Goal: Information Seeking & Learning: Learn about a topic

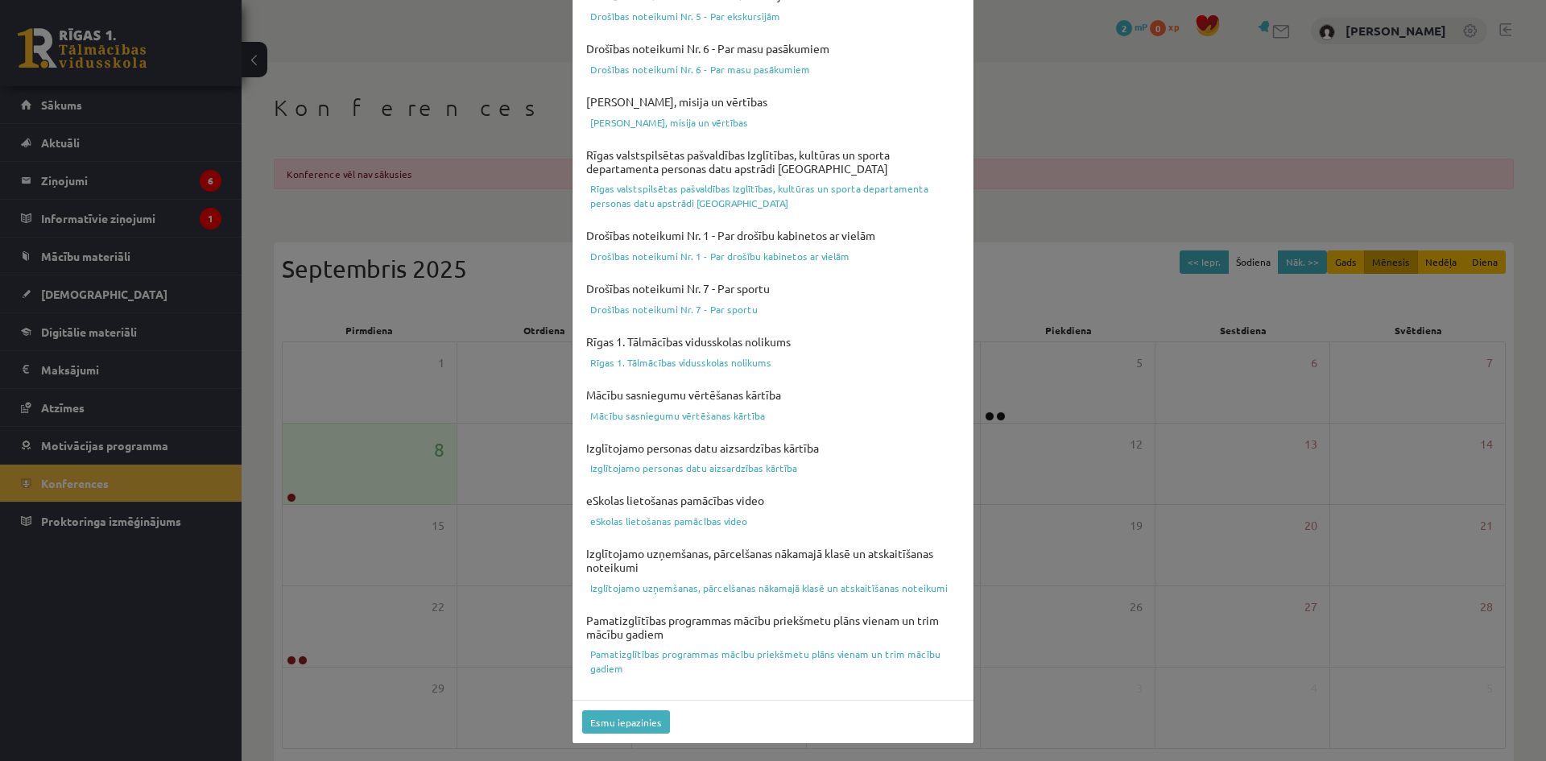
scroll to position [399, 0]
click at [621, 720] on button "Esmu iepazinies" at bounding box center [626, 721] width 88 height 23
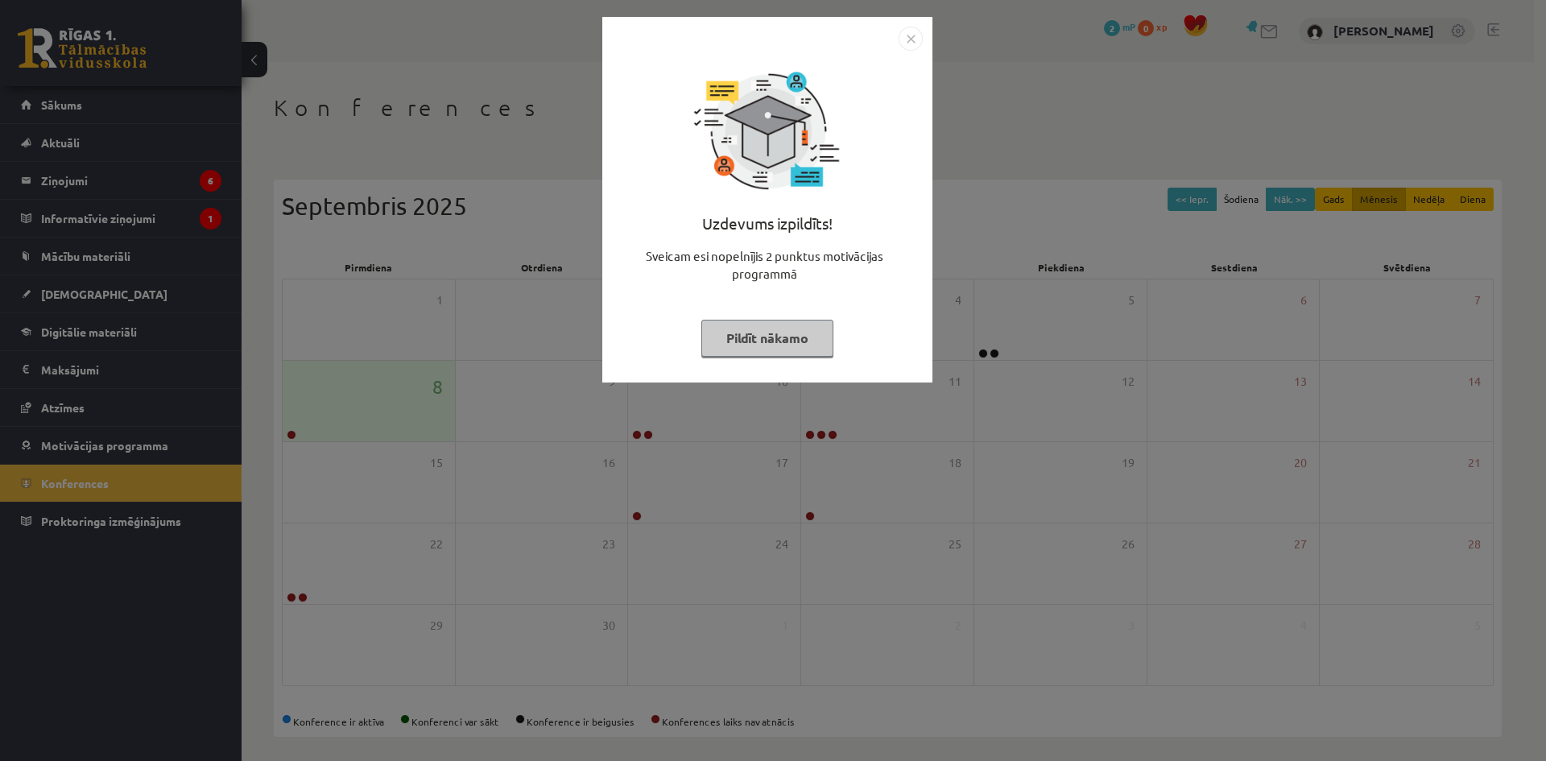
click at [745, 333] on button "Pildīt nākamo" at bounding box center [767, 338] width 132 height 37
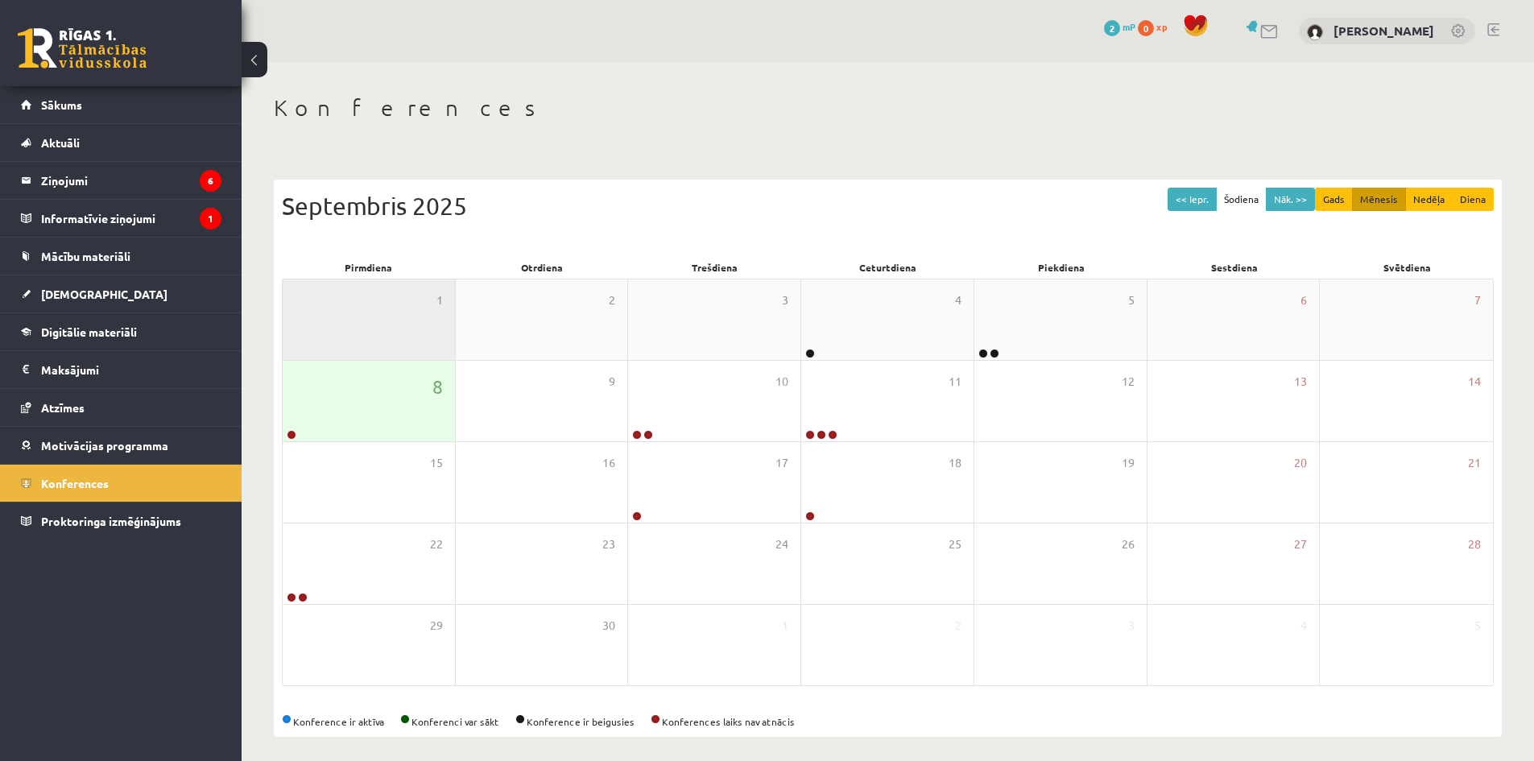
click at [375, 304] on div "1" at bounding box center [369, 319] width 172 height 81
click at [366, 390] on div "8" at bounding box center [369, 401] width 172 height 81
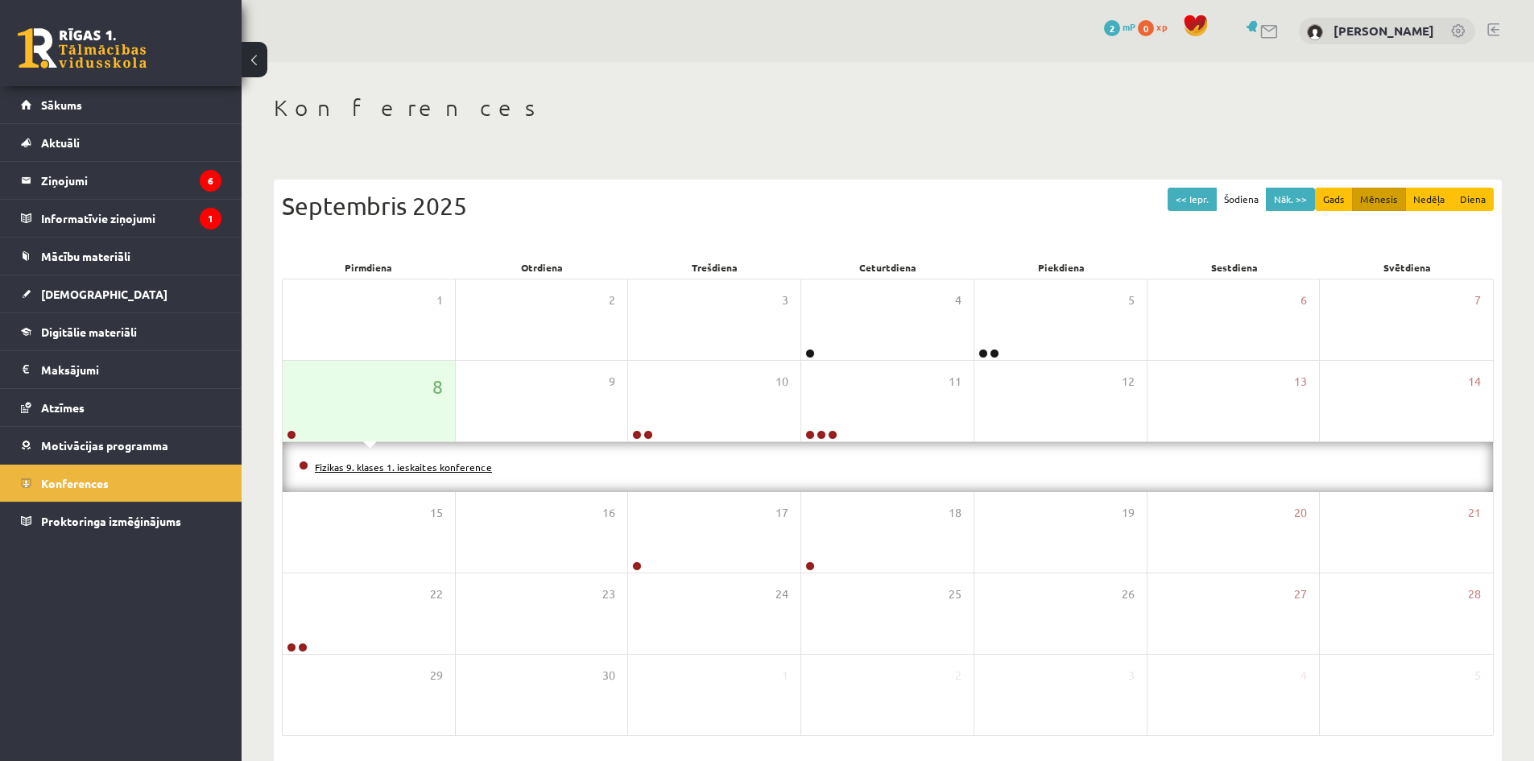
click at [356, 466] on link "Fizikas 9. klases 1. ieskaites konference" at bounding box center [403, 467] width 177 height 13
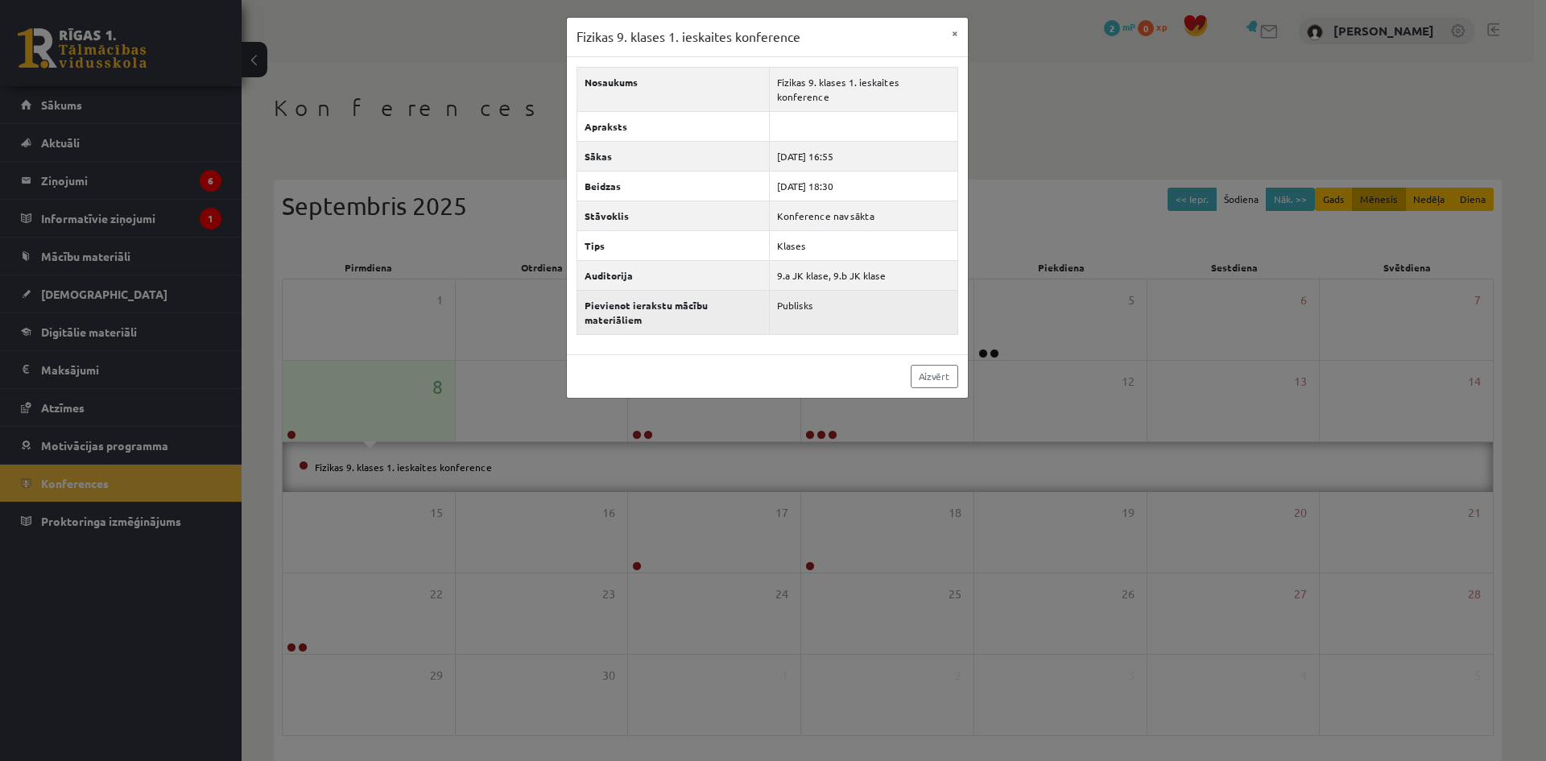
click at [711, 297] on th "Pievienot ierakstu mācību materiāliem" at bounding box center [673, 312] width 193 height 44
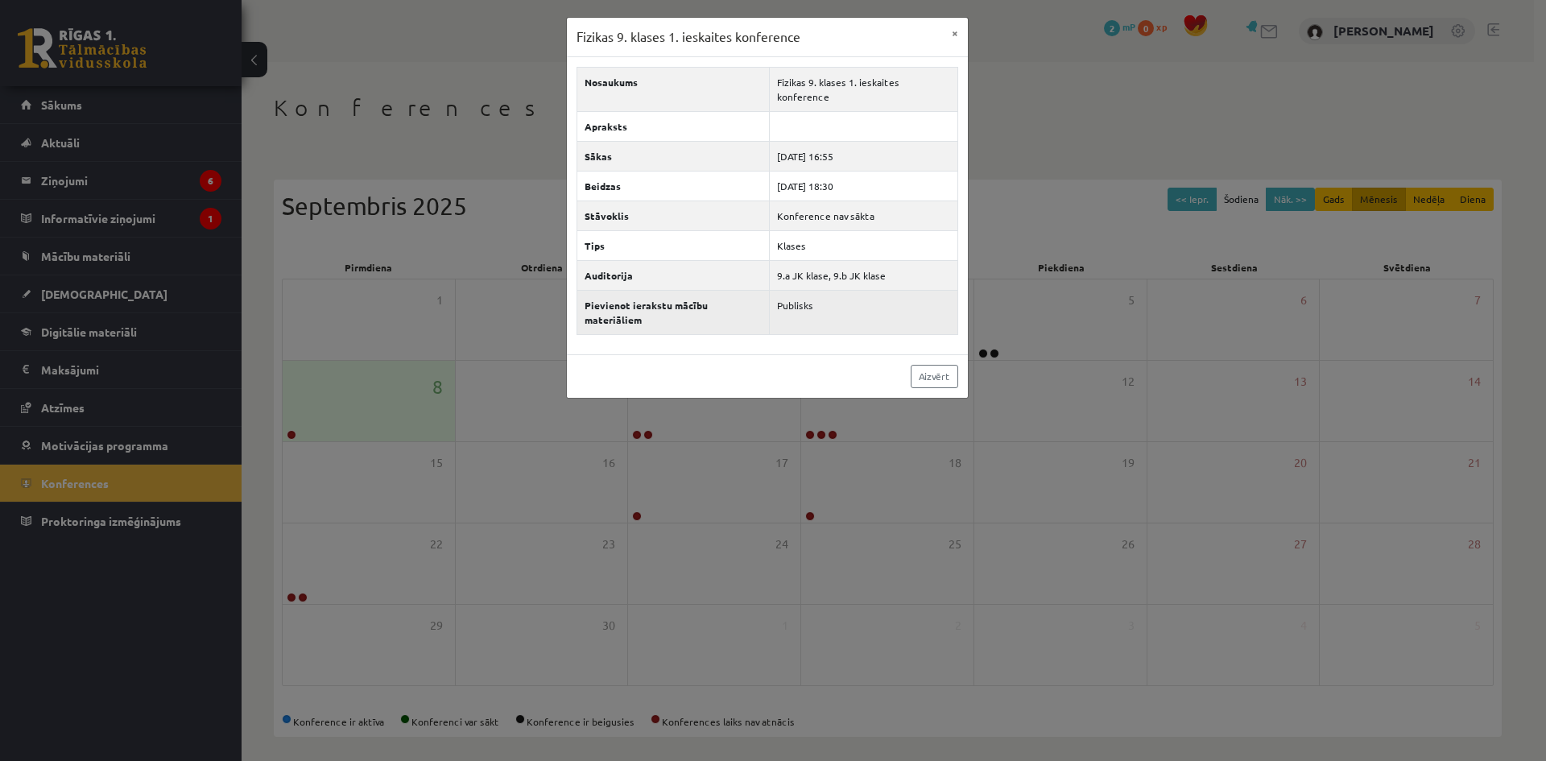
click at [709, 293] on th "Pievienot ierakstu mācību materiāliem" at bounding box center [673, 312] width 193 height 44
click at [796, 293] on td "Publisks" at bounding box center [864, 312] width 188 height 44
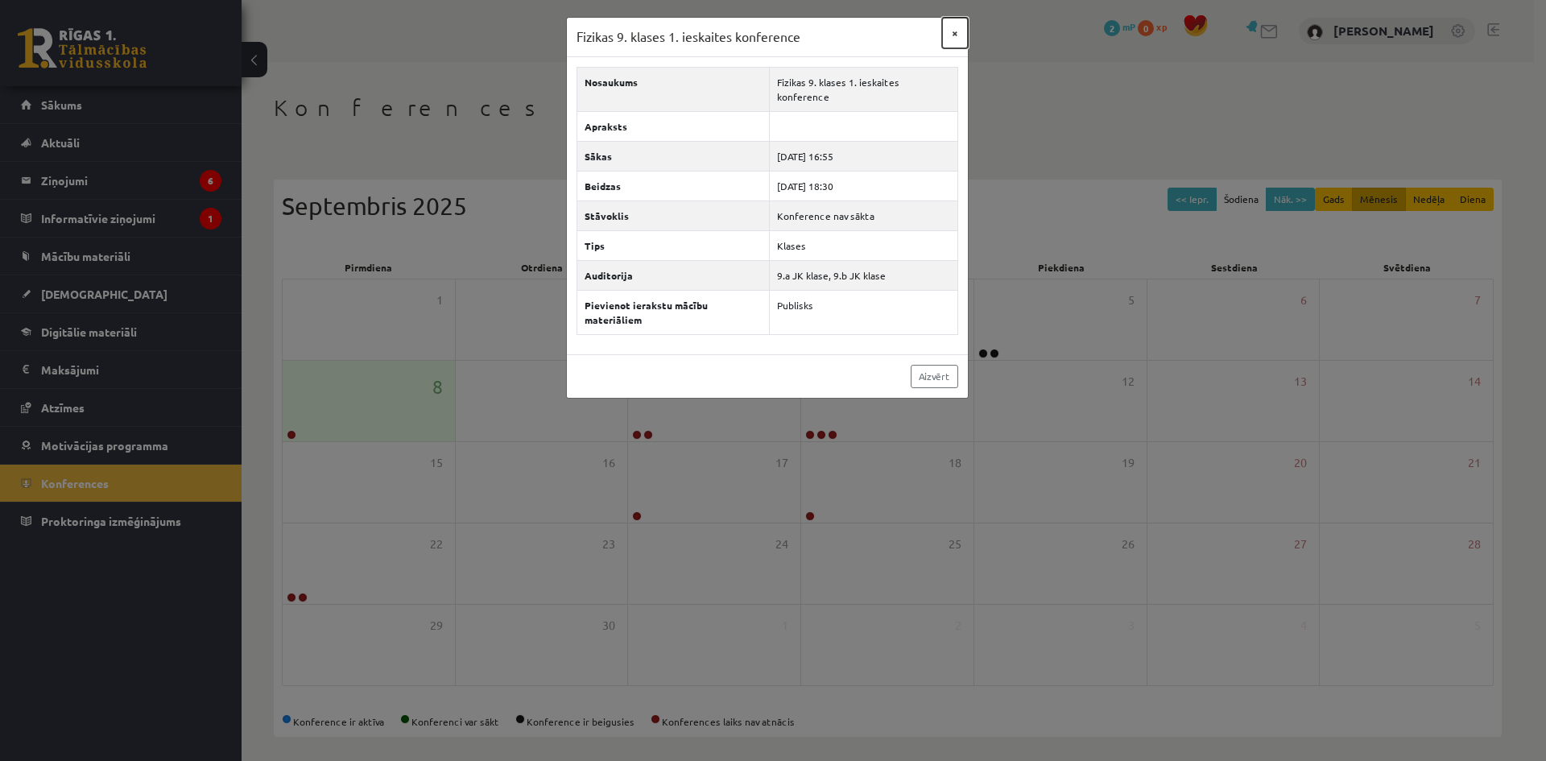
click at [956, 32] on button "×" at bounding box center [955, 33] width 26 height 31
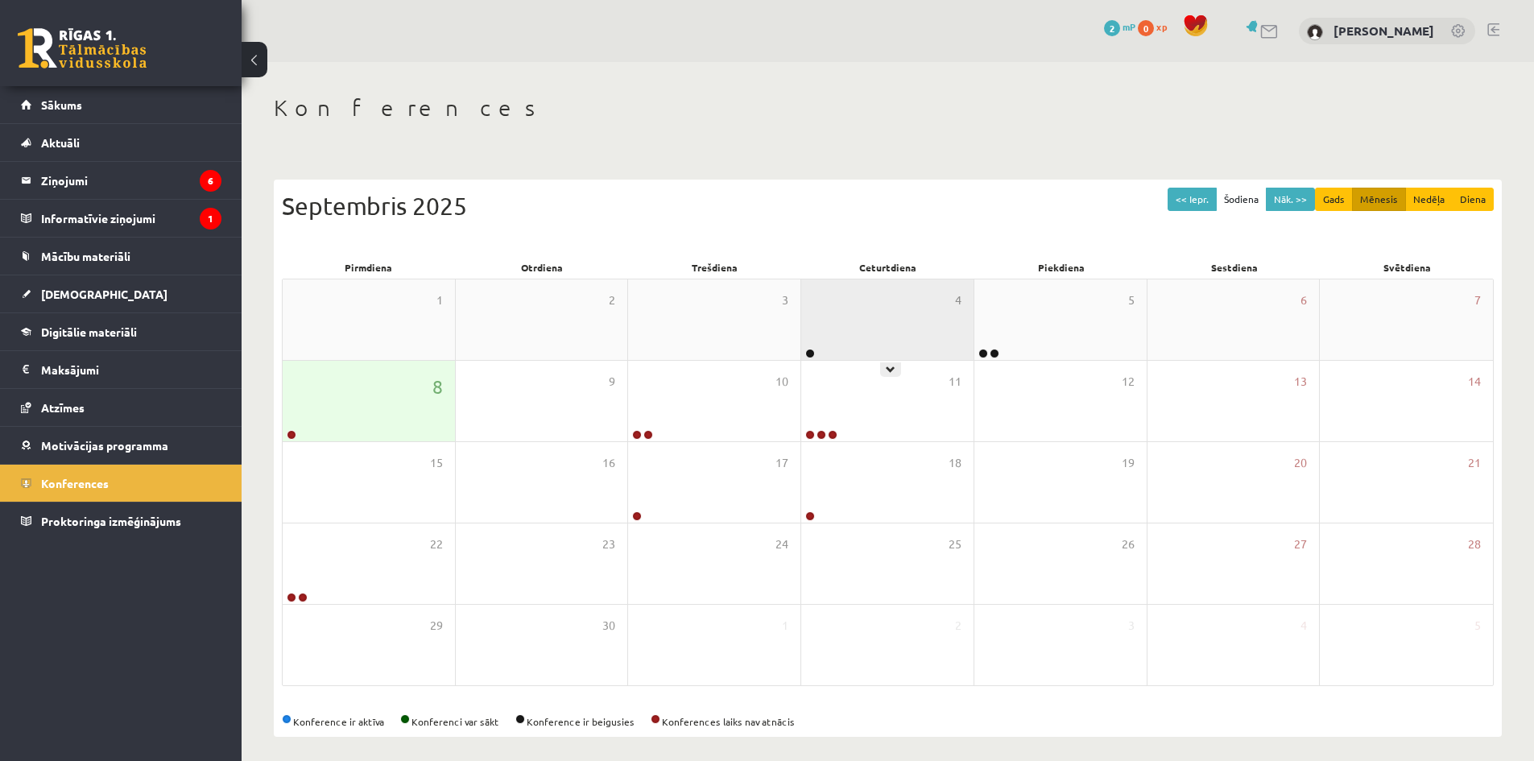
click at [872, 314] on div "4" at bounding box center [887, 319] width 172 height 81
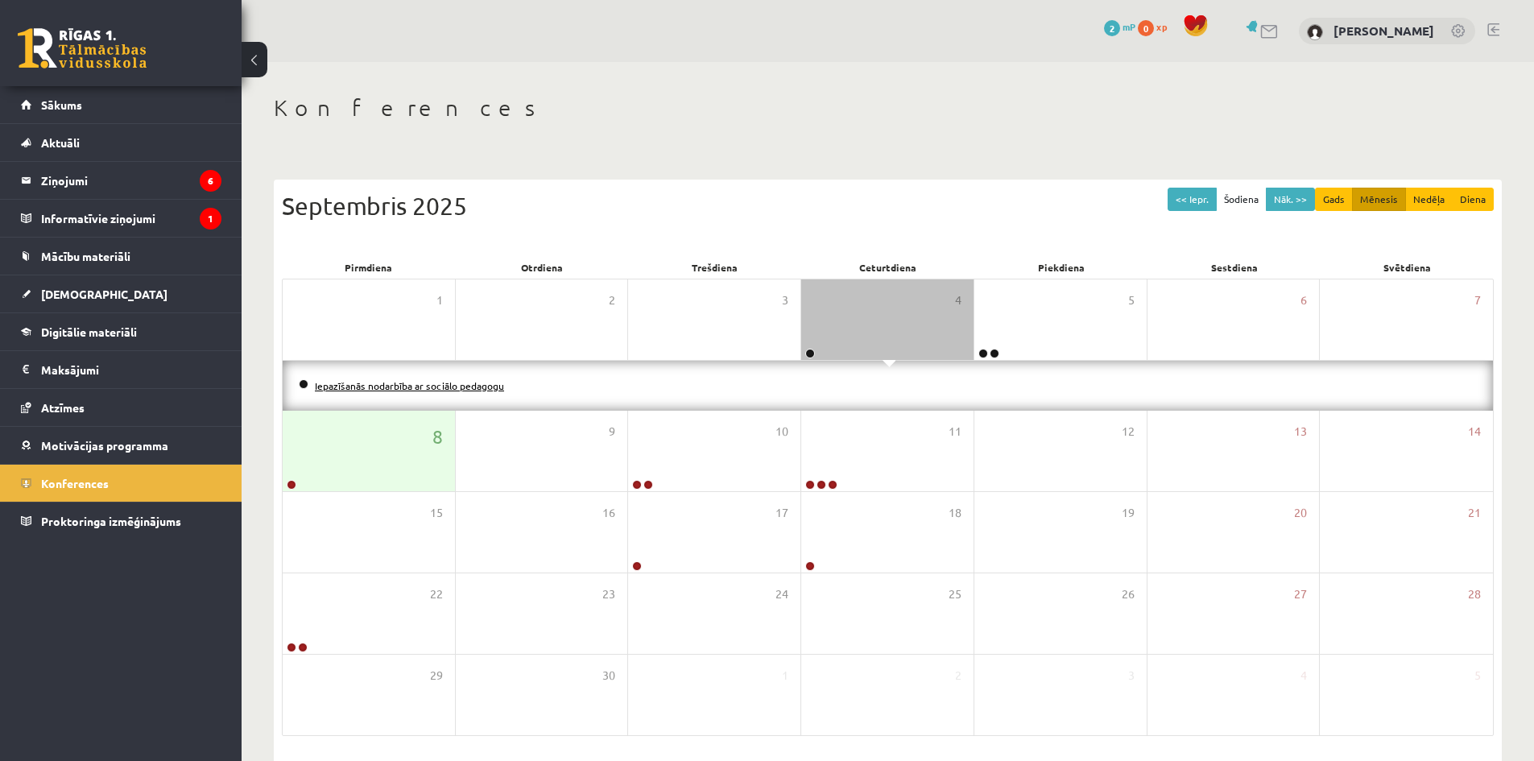
click at [477, 383] on link "Iepazīšanās nodarbība ar sociālo pedagogu" at bounding box center [409, 385] width 189 height 13
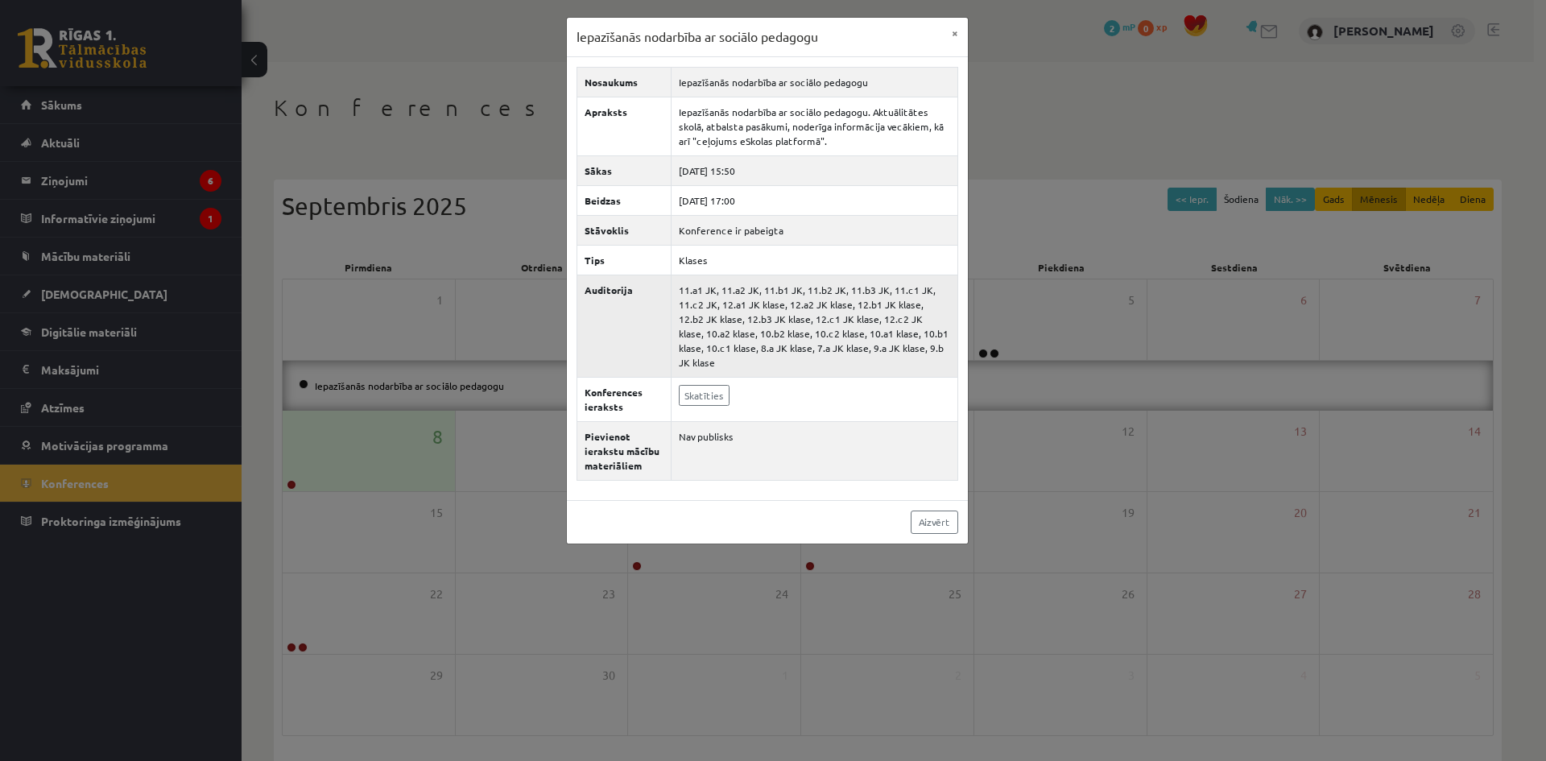
click at [742, 312] on td "11.a1 JK, 11.a2 JK, 11.b1 JK, 11.b2 JK, 11.b3 JK, 11.c1 JK, 11.c2 JK, 12.a1 JK …" at bounding box center [814, 326] width 287 height 102
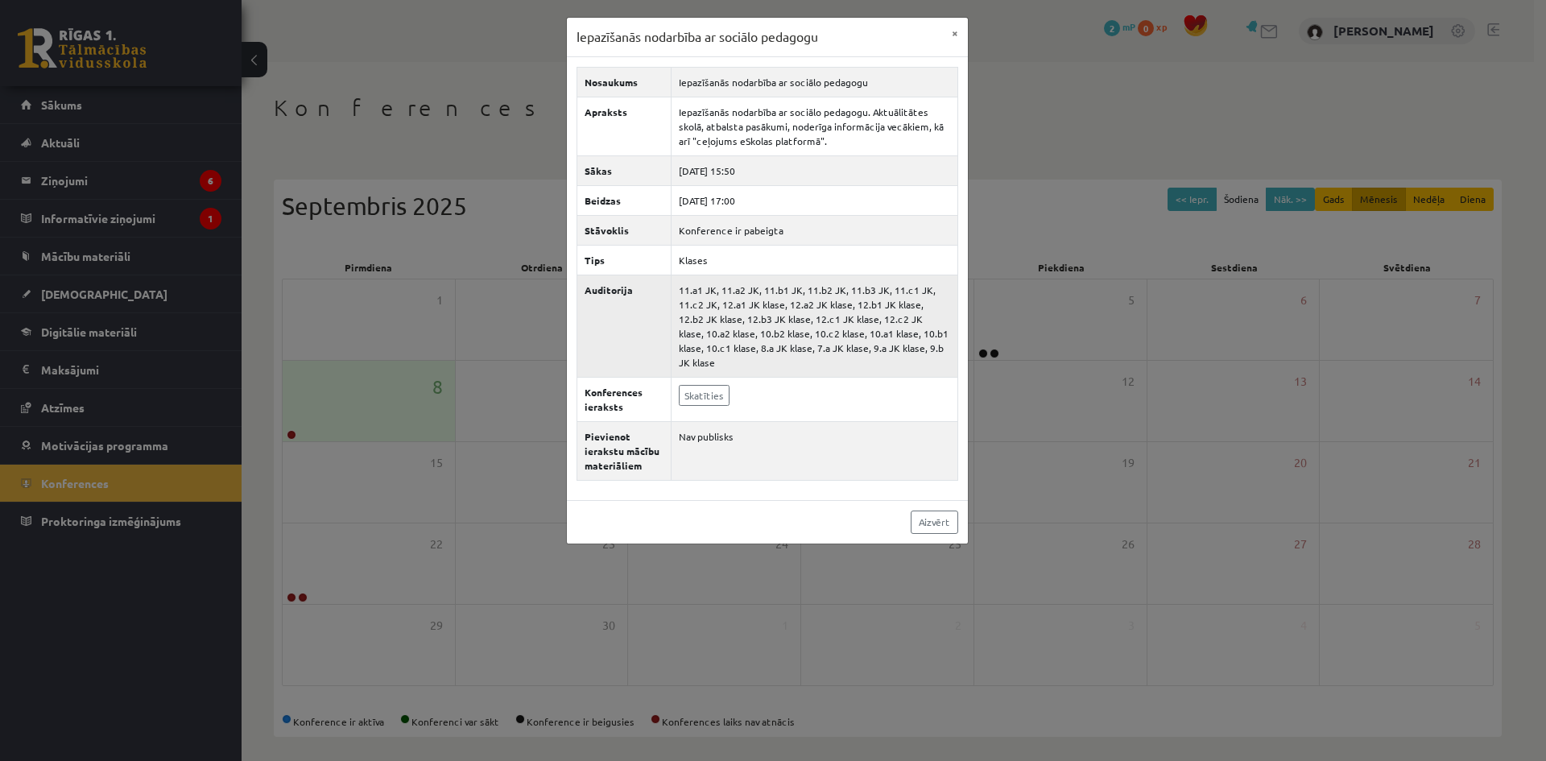
click at [742, 312] on td "11.a1 JK, 11.a2 JK, 11.b1 JK, 11.b2 JK, 11.b3 JK, 11.c1 JK, 11.c2 JK, 12.a1 JK …" at bounding box center [814, 326] width 287 height 102
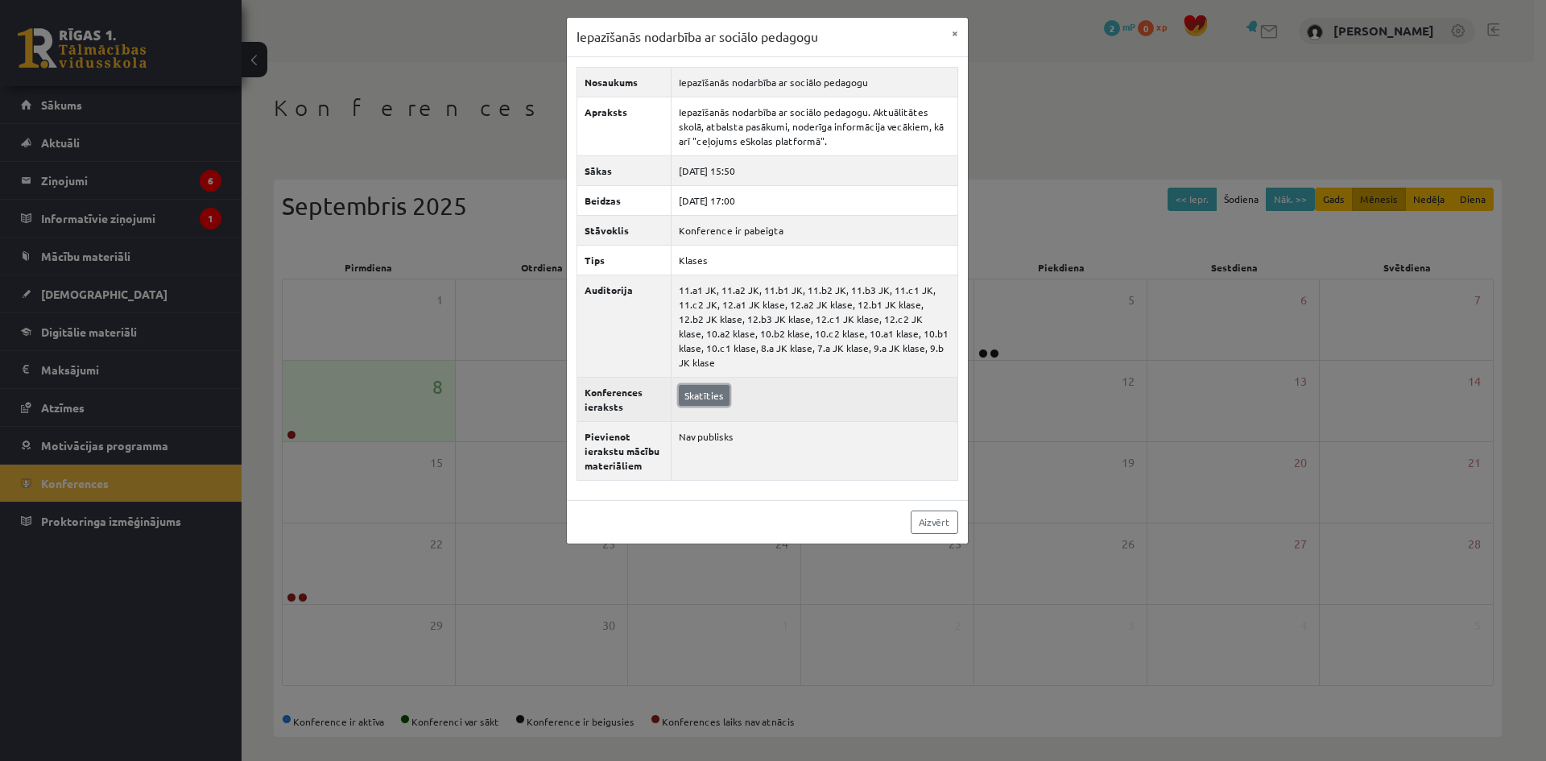
click at [708, 385] on link "Skatīties" at bounding box center [704, 395] width 51 height 21
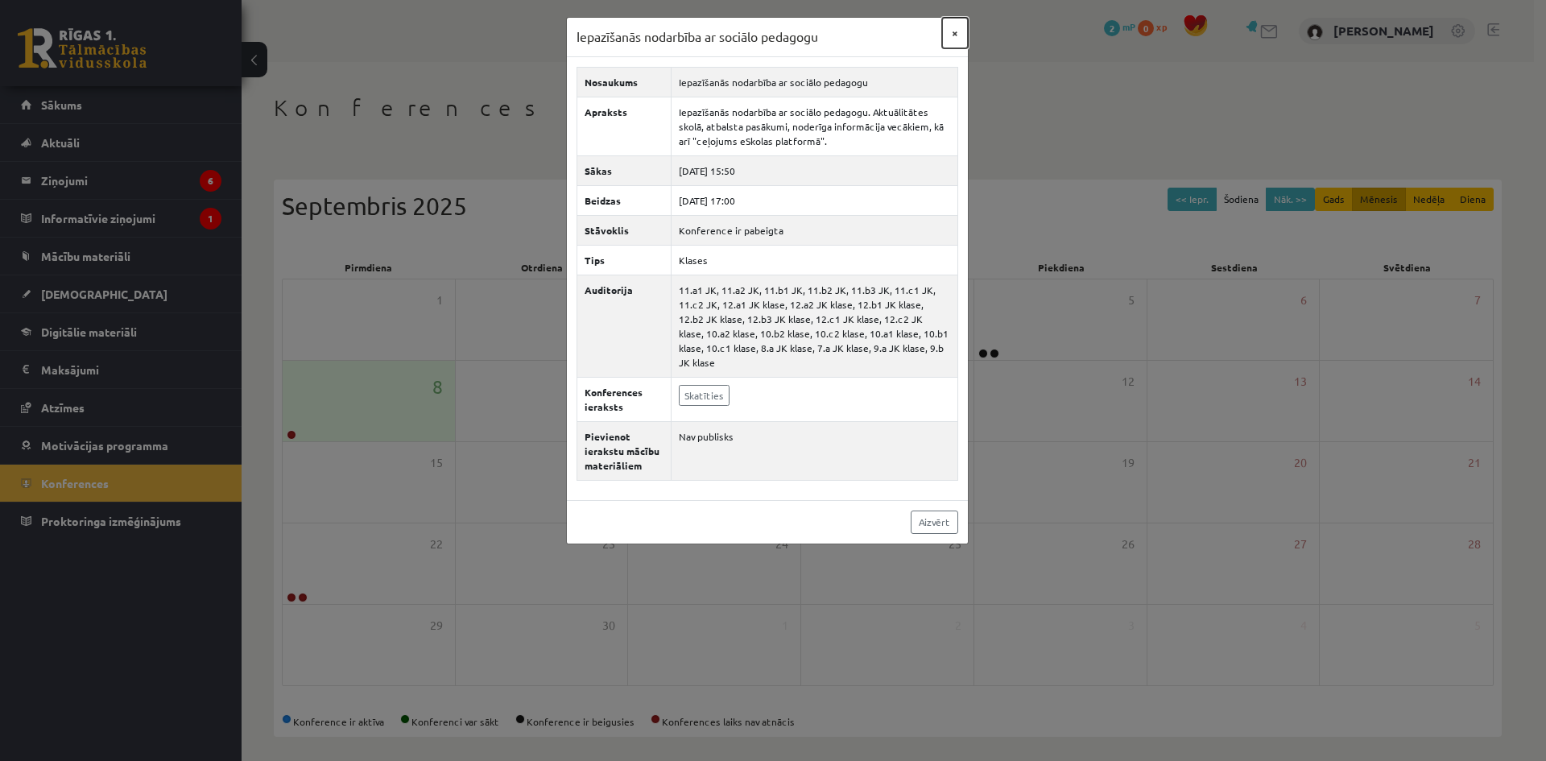
click at [950, 30] on button "×" at bounding box center [955, 33] width 26 height 31
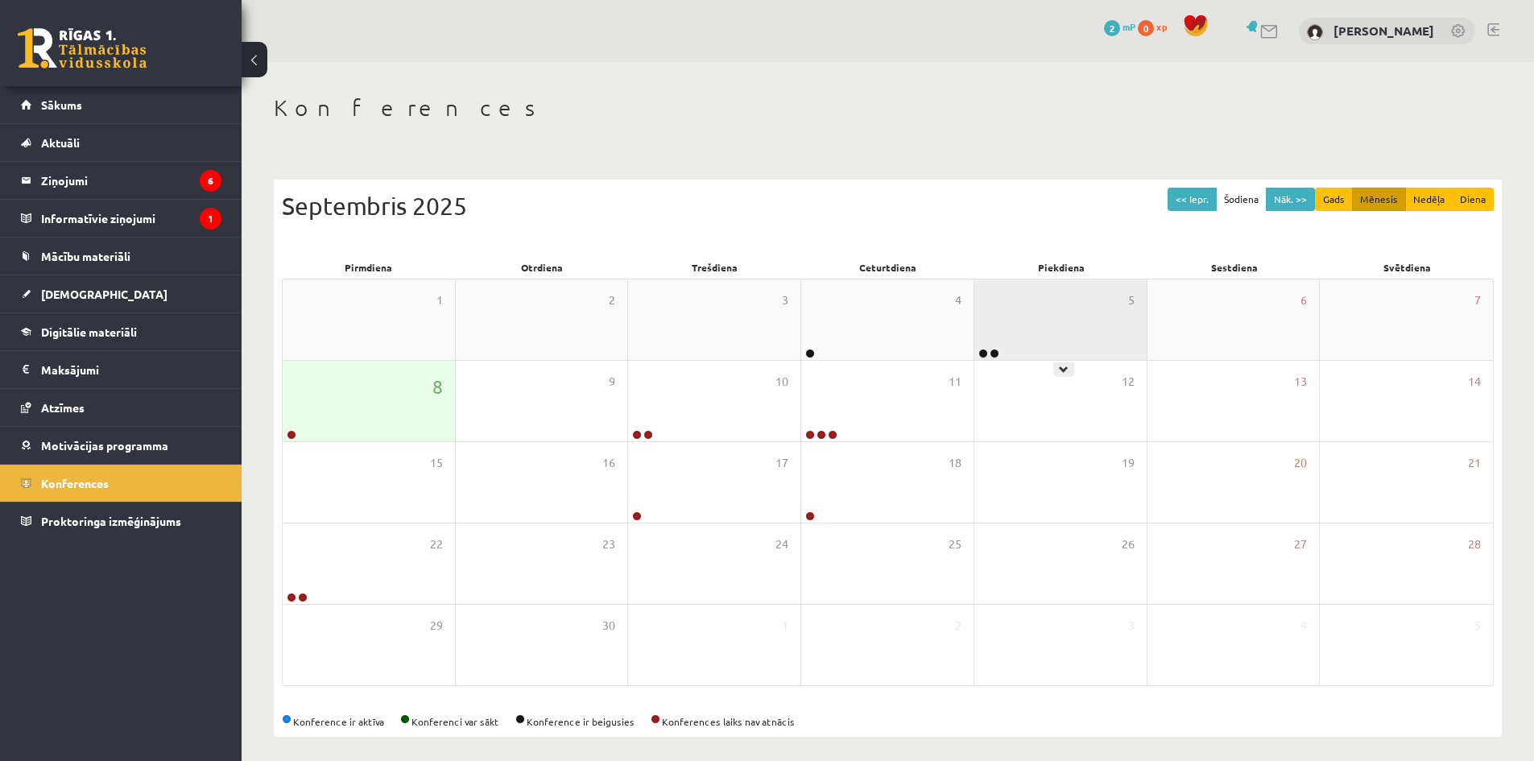
click at [1001, 351] on div "5" at bounding box center [1060, 319] width 172 height 81
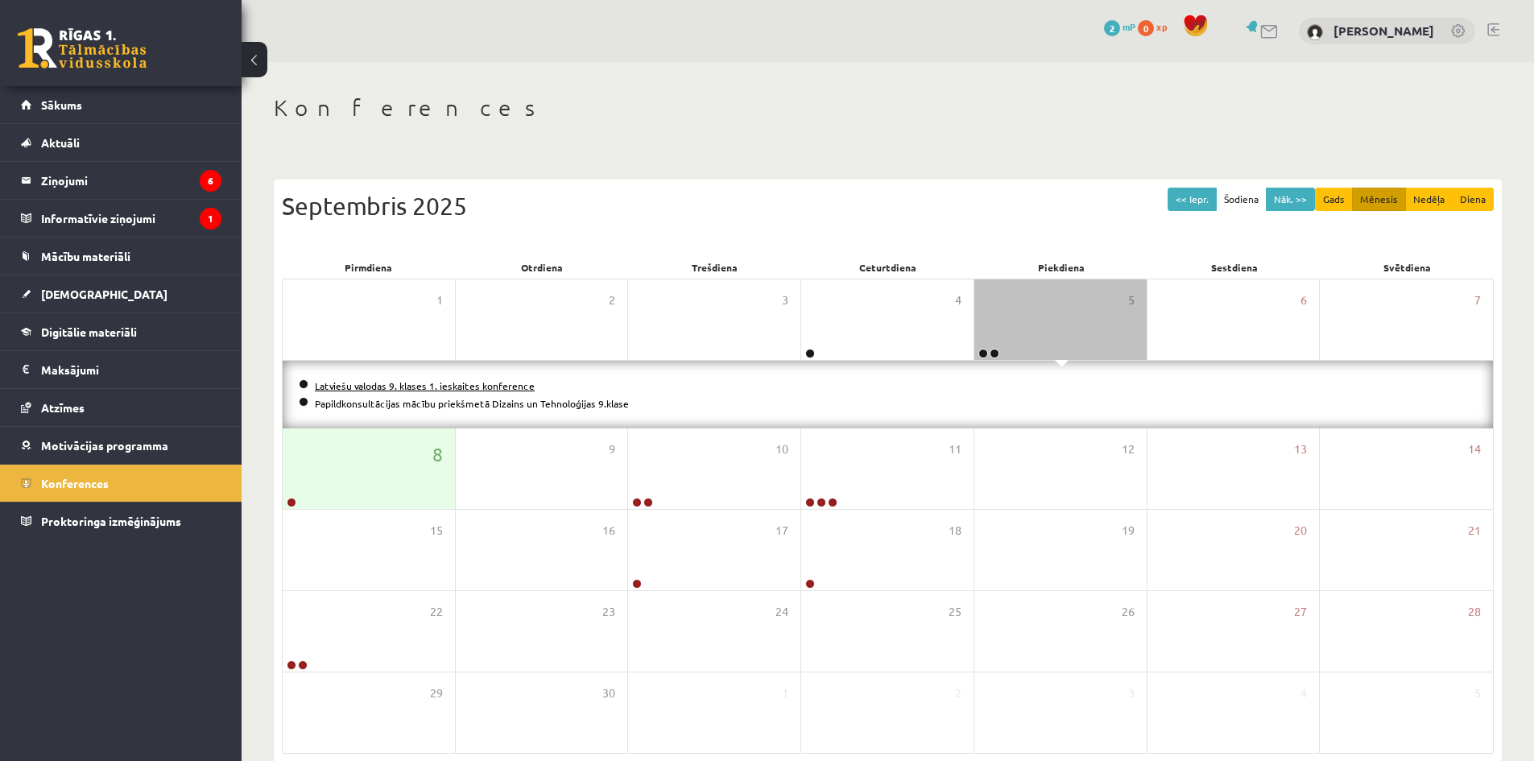
click at [512, 383] on link "Latviešu valodas 9. klases 1. ieskaites konference" at bounding box center [425, 385] width 220 height 13
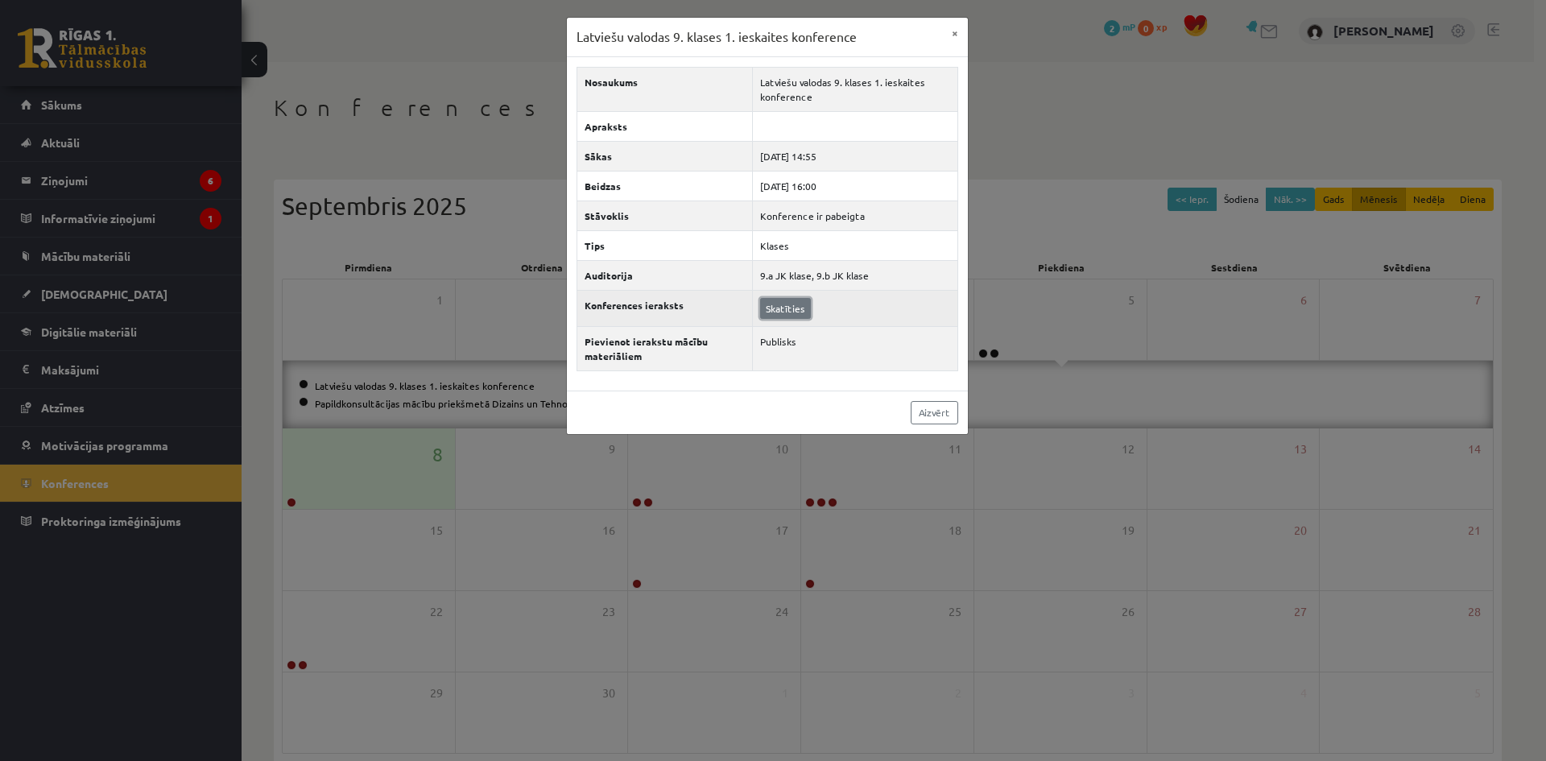
click at [795, 311] on link "Skatīties" at bounding box center [785, 308] width 51 height 21
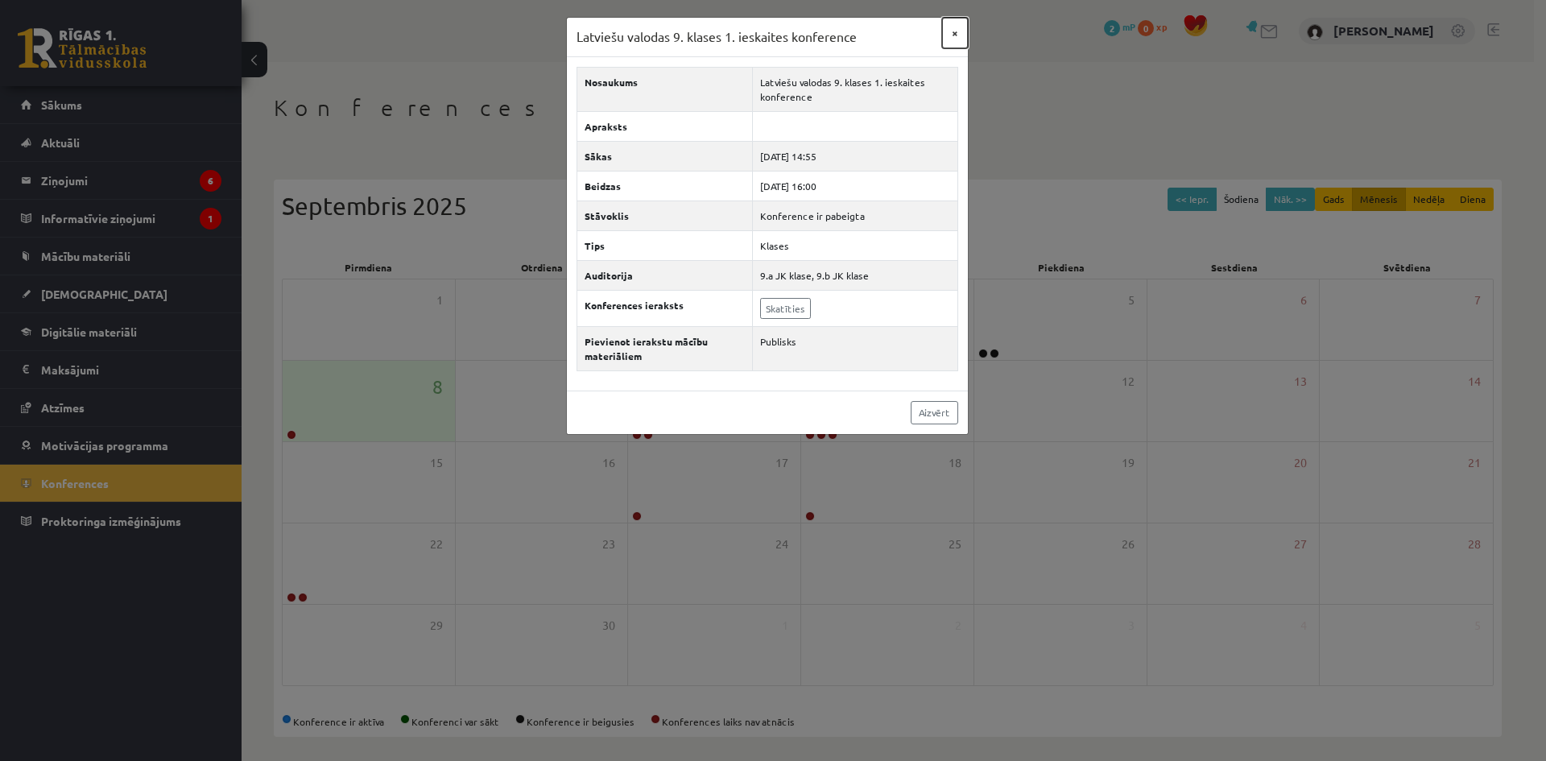
click at [952, 27] on button "×" at bounding box center [955, 33] width 26 height 31
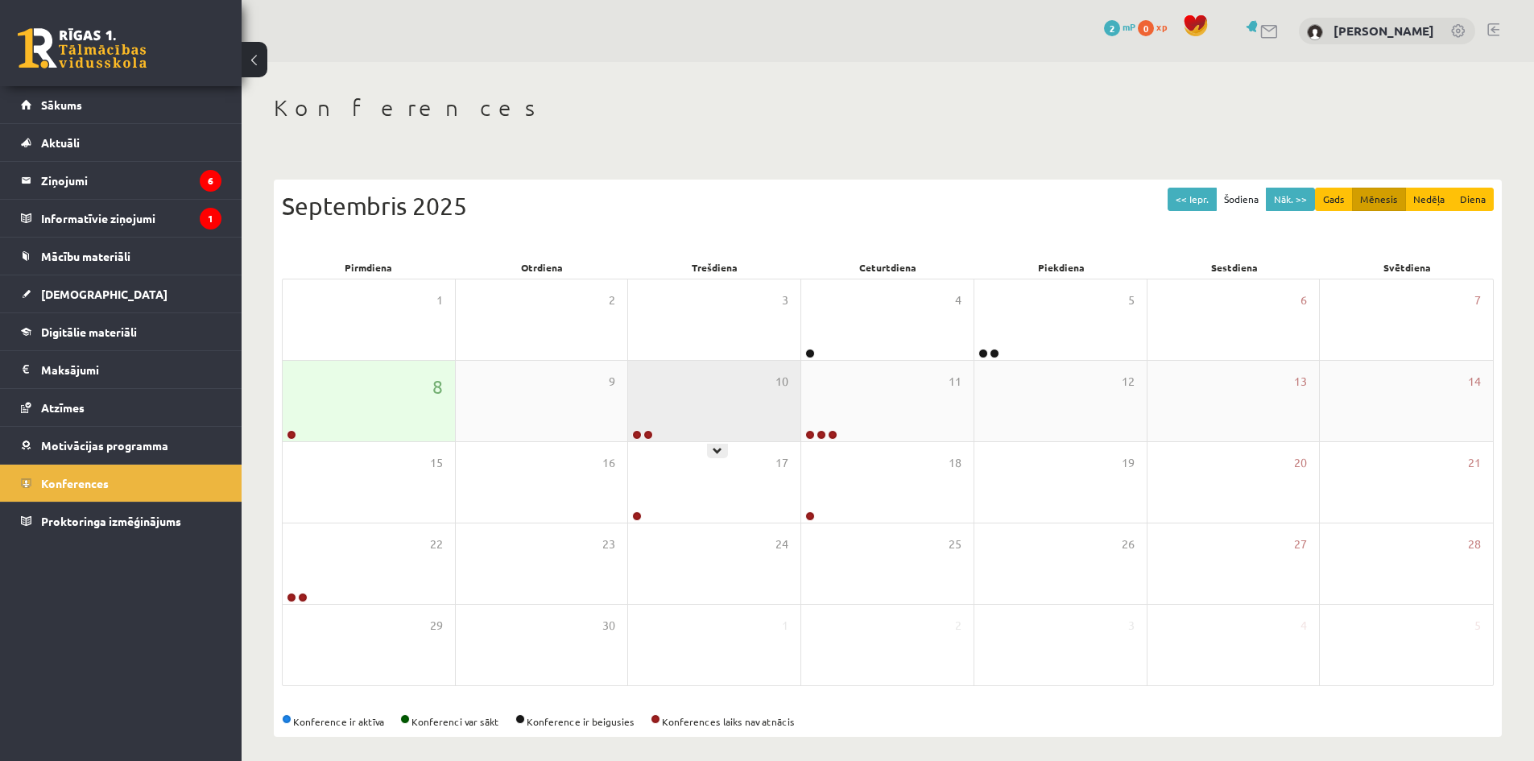
click at [673, 428] on div "10" at bounding box center [714, 401] width 172 height 81
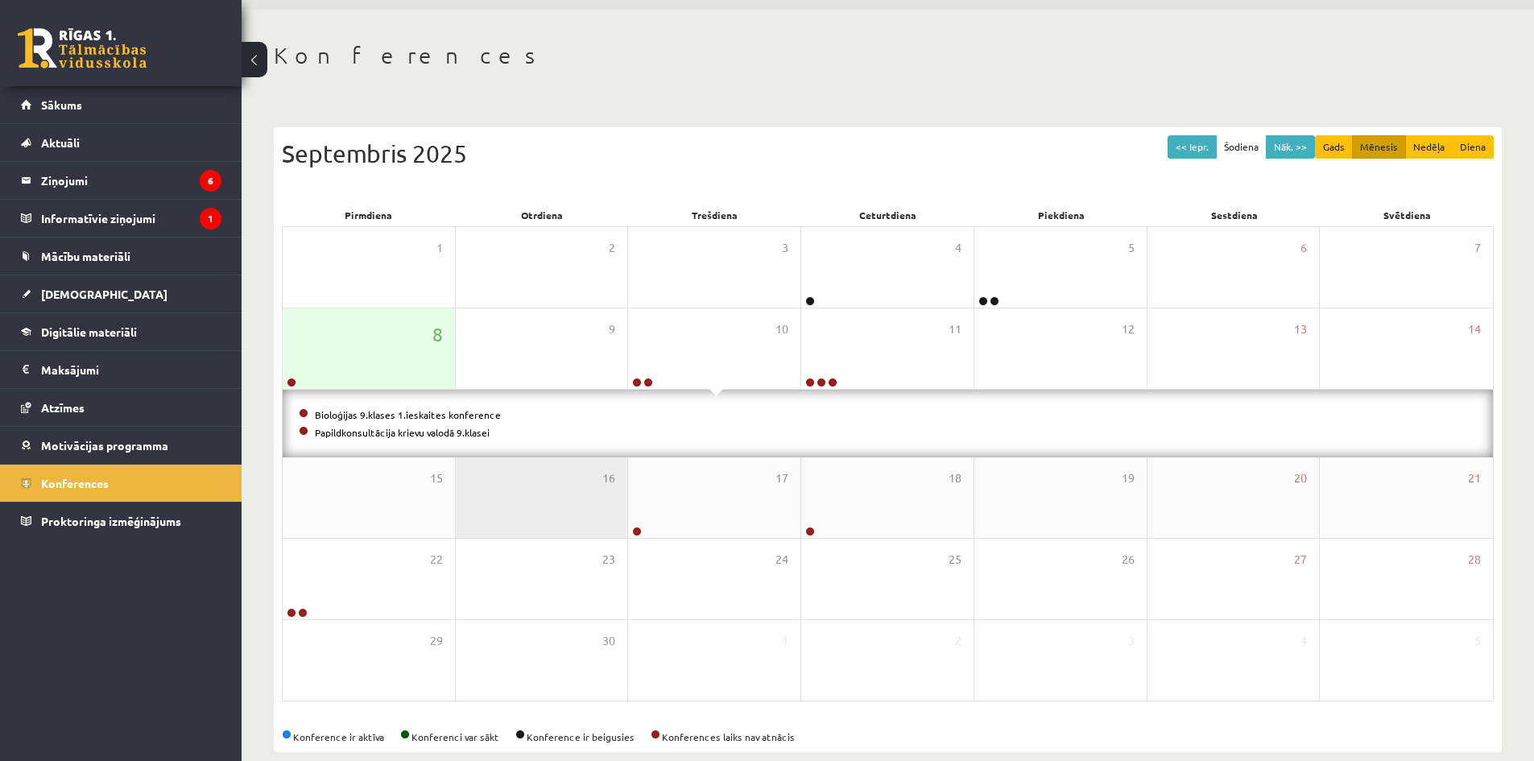
scroll to position [76, 0]
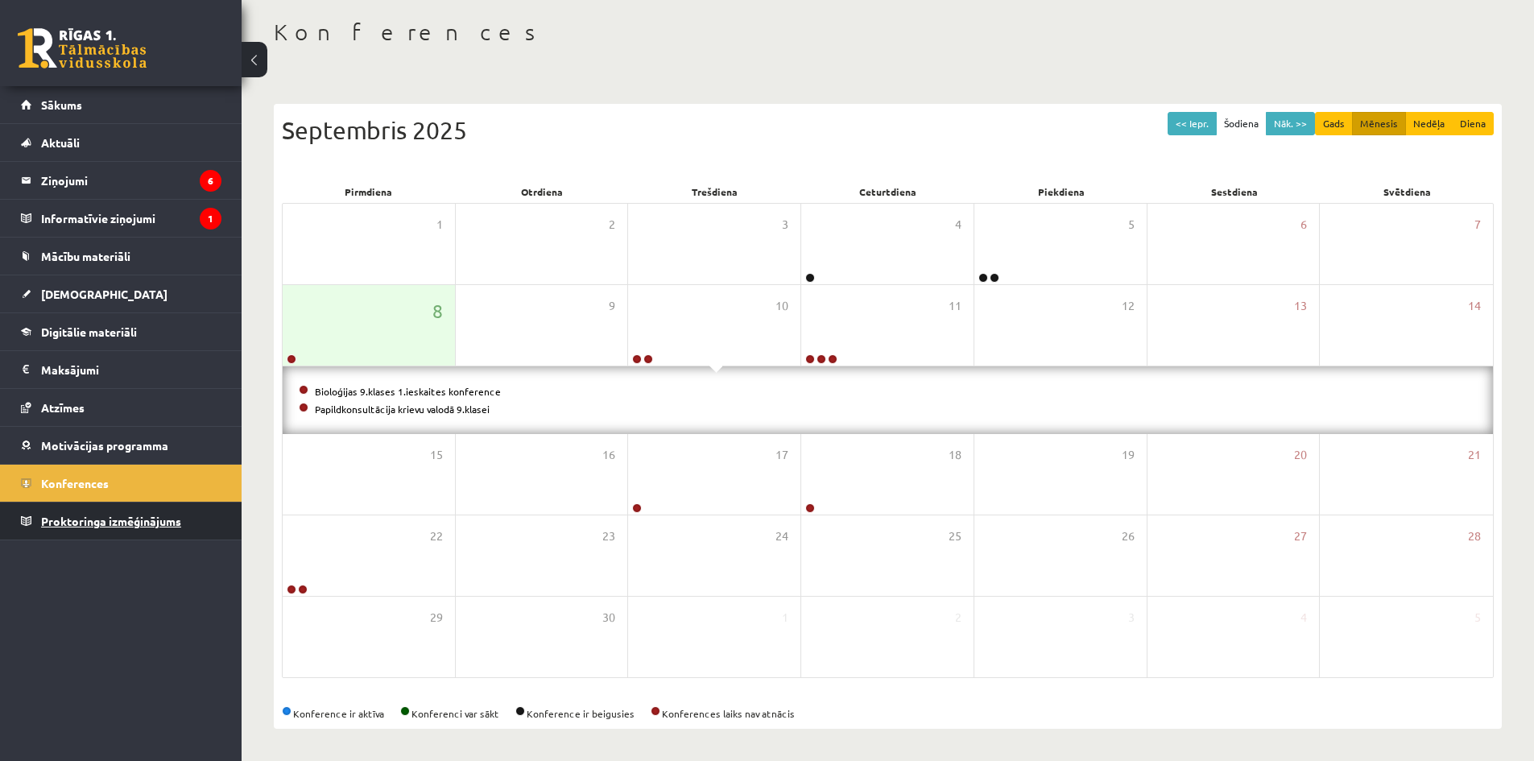
click at [140, 523] on span "Proktoringa izmēģinājums" at bounding box center [111, 521] width 140 height 14
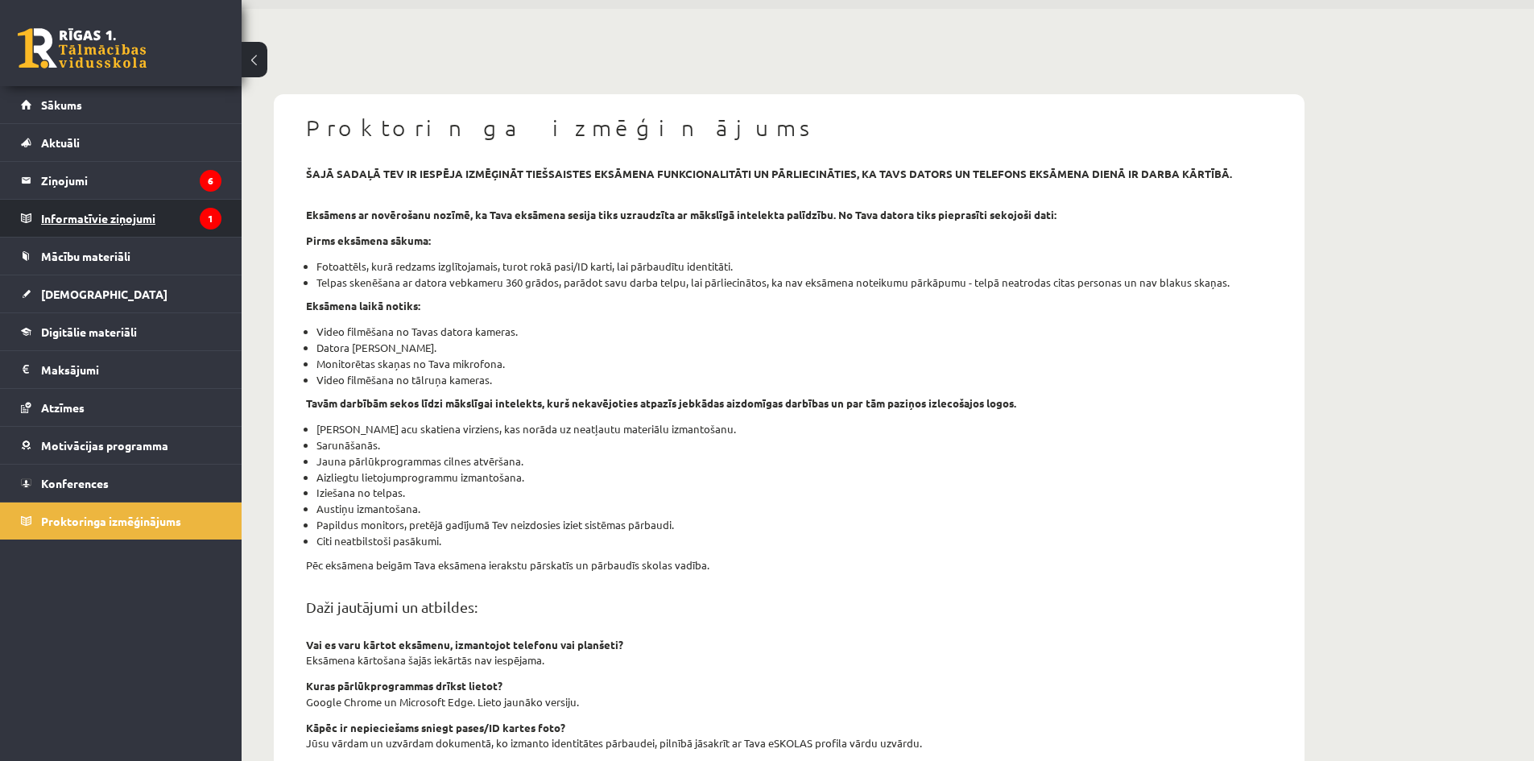
click at [104, 212] on legend "Informatīvie ziņojumi 1" at bounding box center [131, 218] width 180 height 37
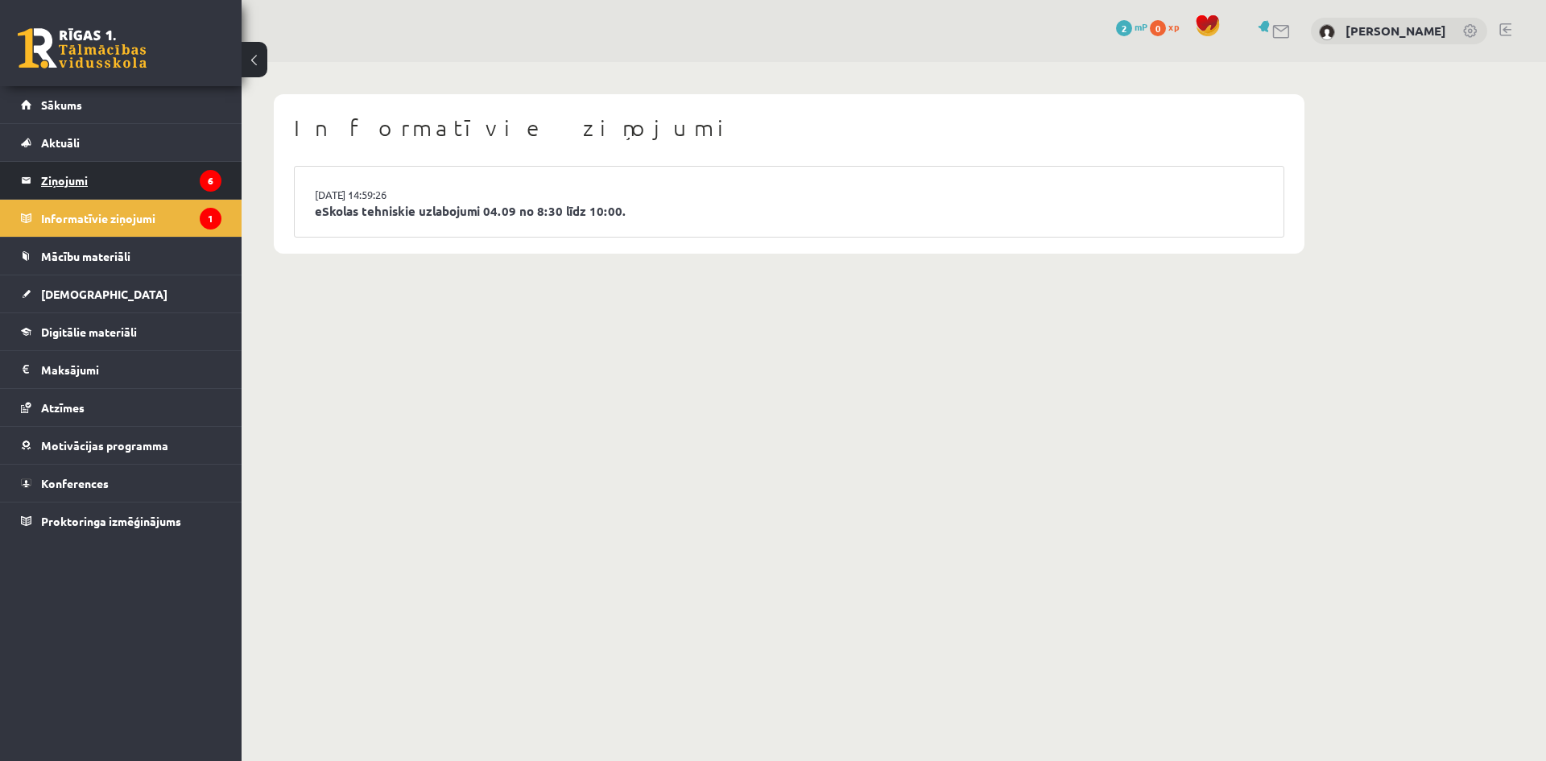
click at [69, 180] on legend "Ziņojumi 6" at bounding box center [131, 180] width 180 height 37
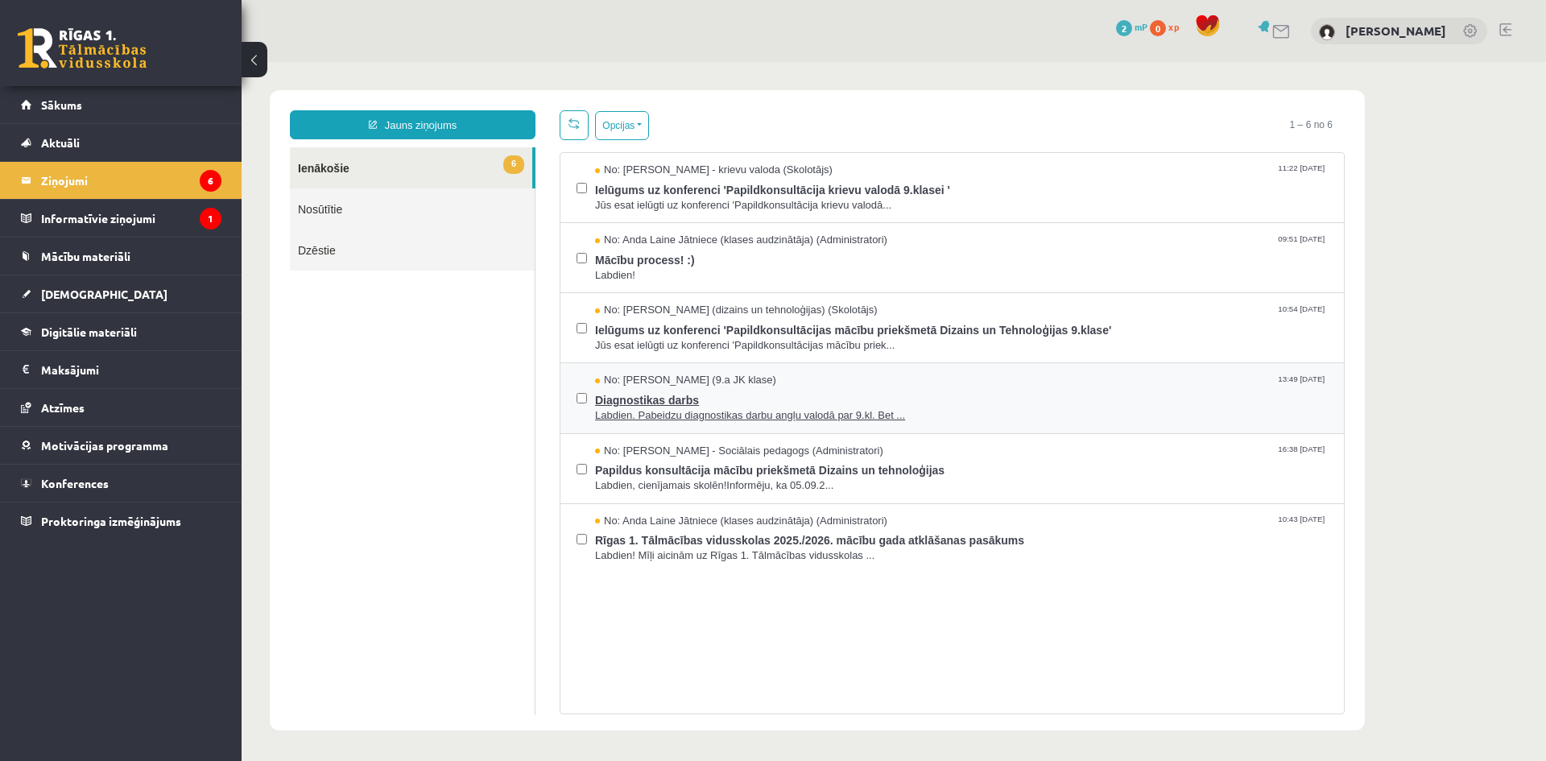
click at [615, 392] on span "Diagnostikas darbs" at bounding box center [961, 398] width 733 height 20
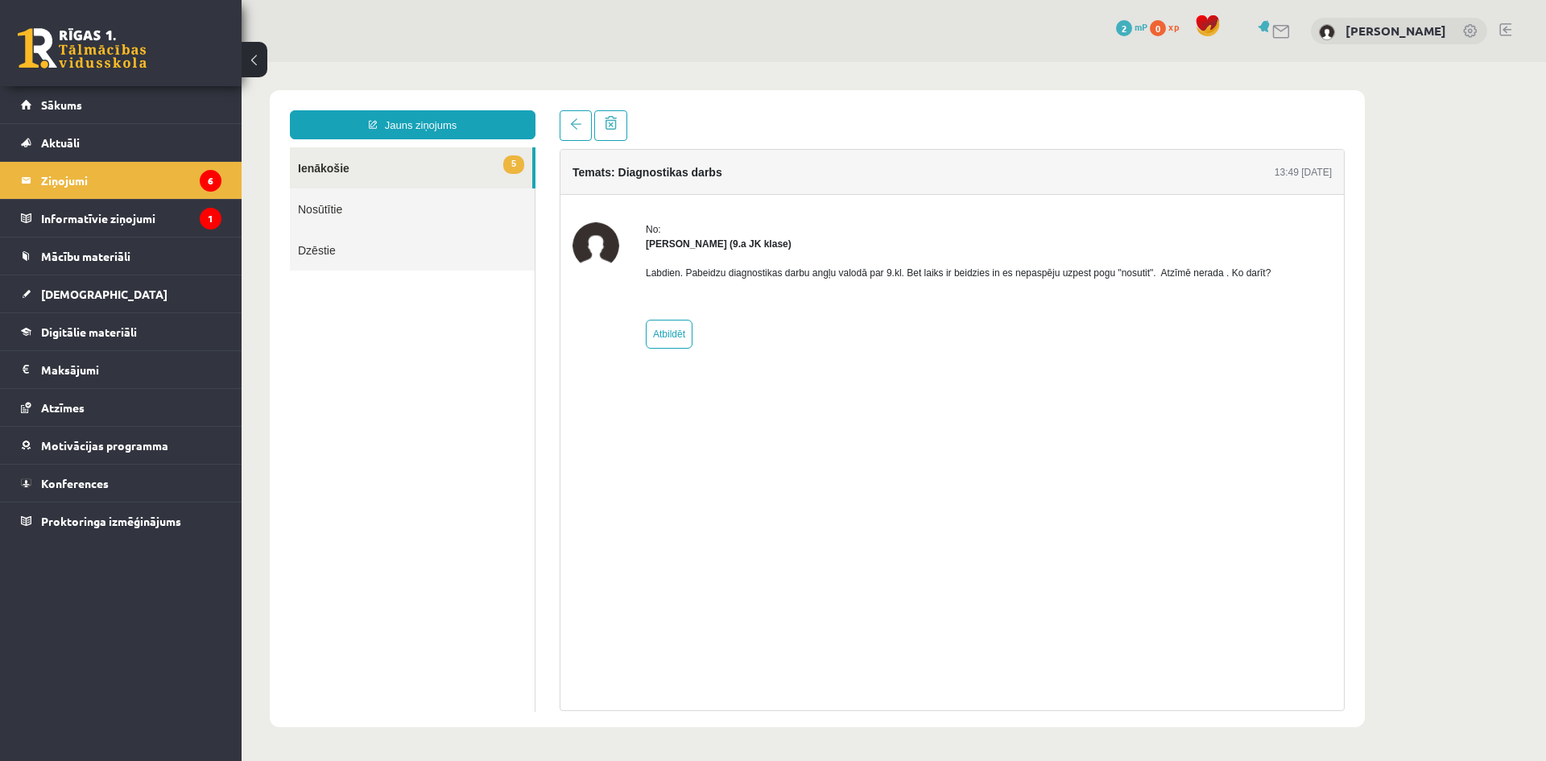
click at [327, 209] on link "Nosūtītie" at bounding box center [412, 208] width 245 height 41
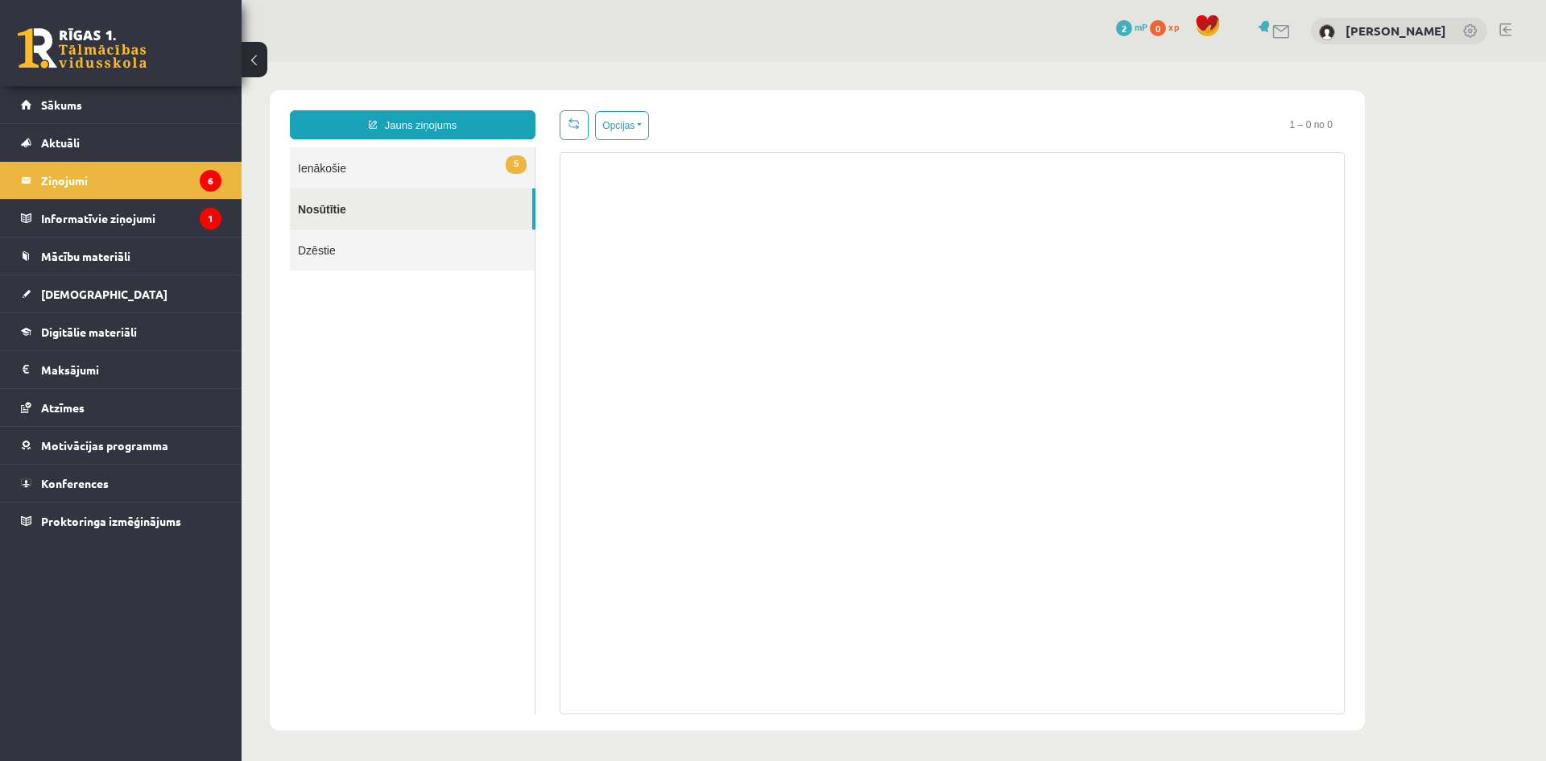
click at [325, 165] on link "5 Ienākošie" at bounding box center [412, 167] width 245 height 41
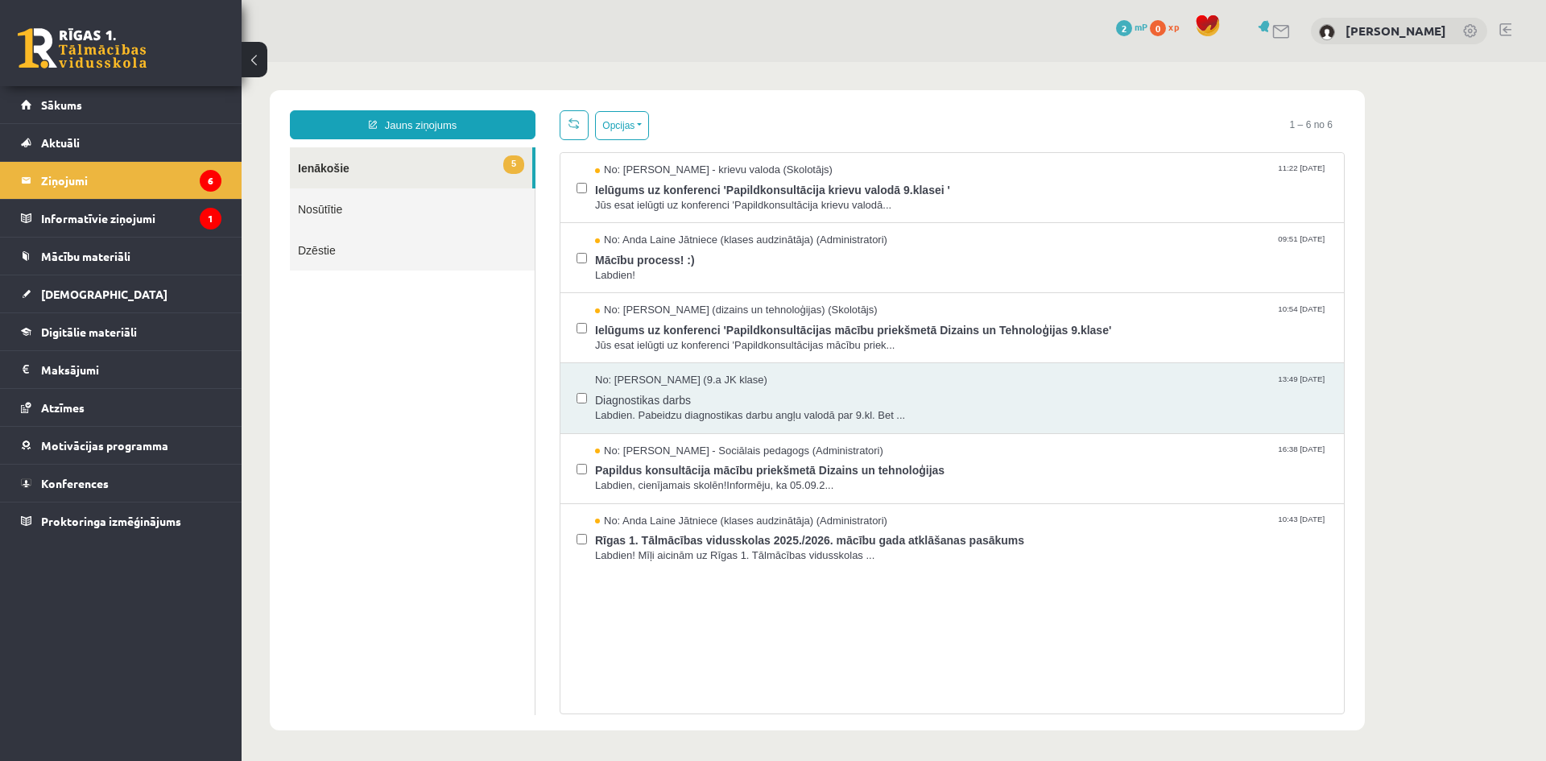
click at [332, 203] on link "Nosūtītie" at bounding box center [412, 208] width 245 height 41
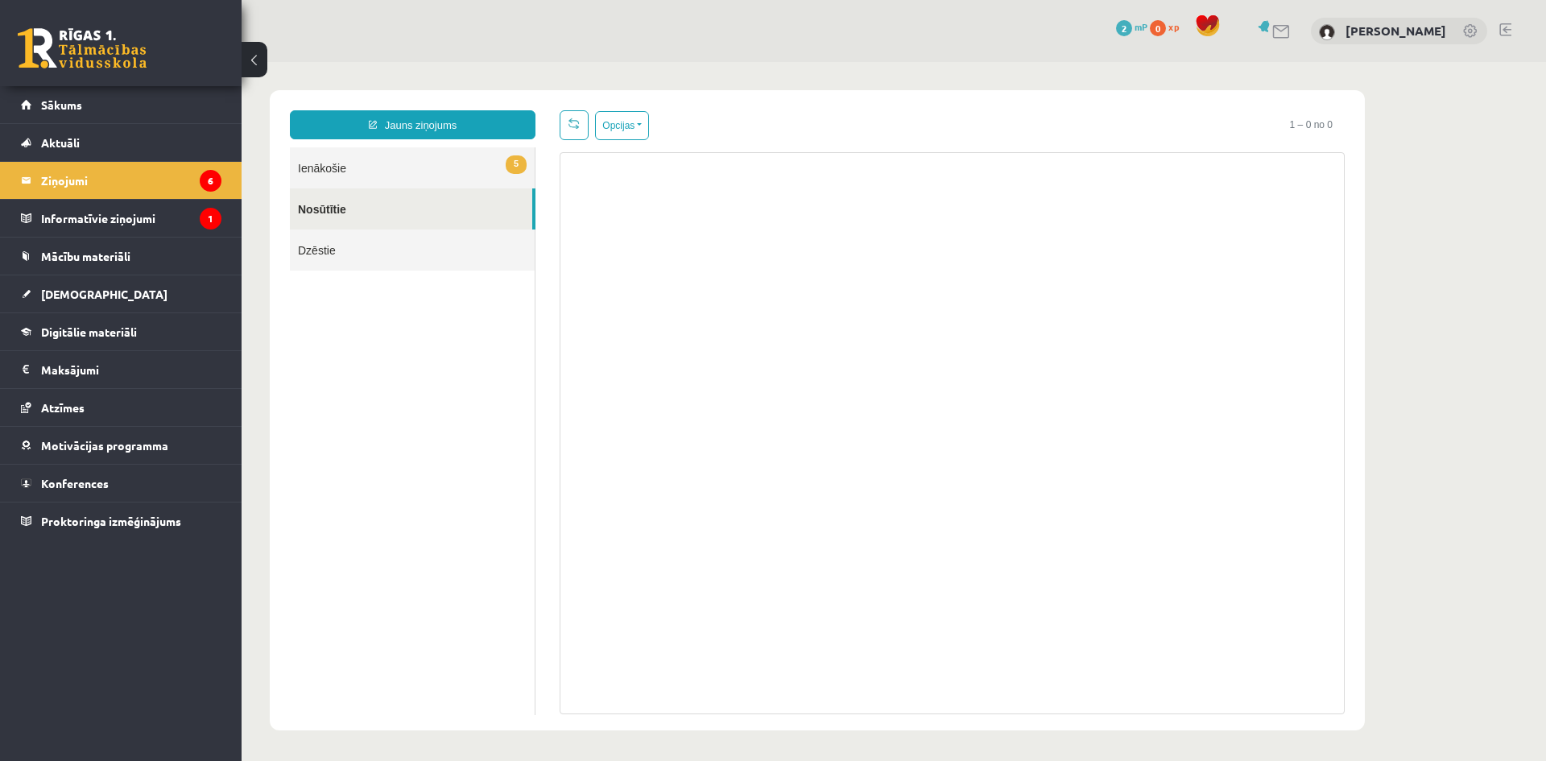
click at [575, 212] on div at bounding box center [952, 433] width 785 height 562
click at [451, 122] on link "Jauns ziņojums" at bounding box center [413, 124] width 246 height 29
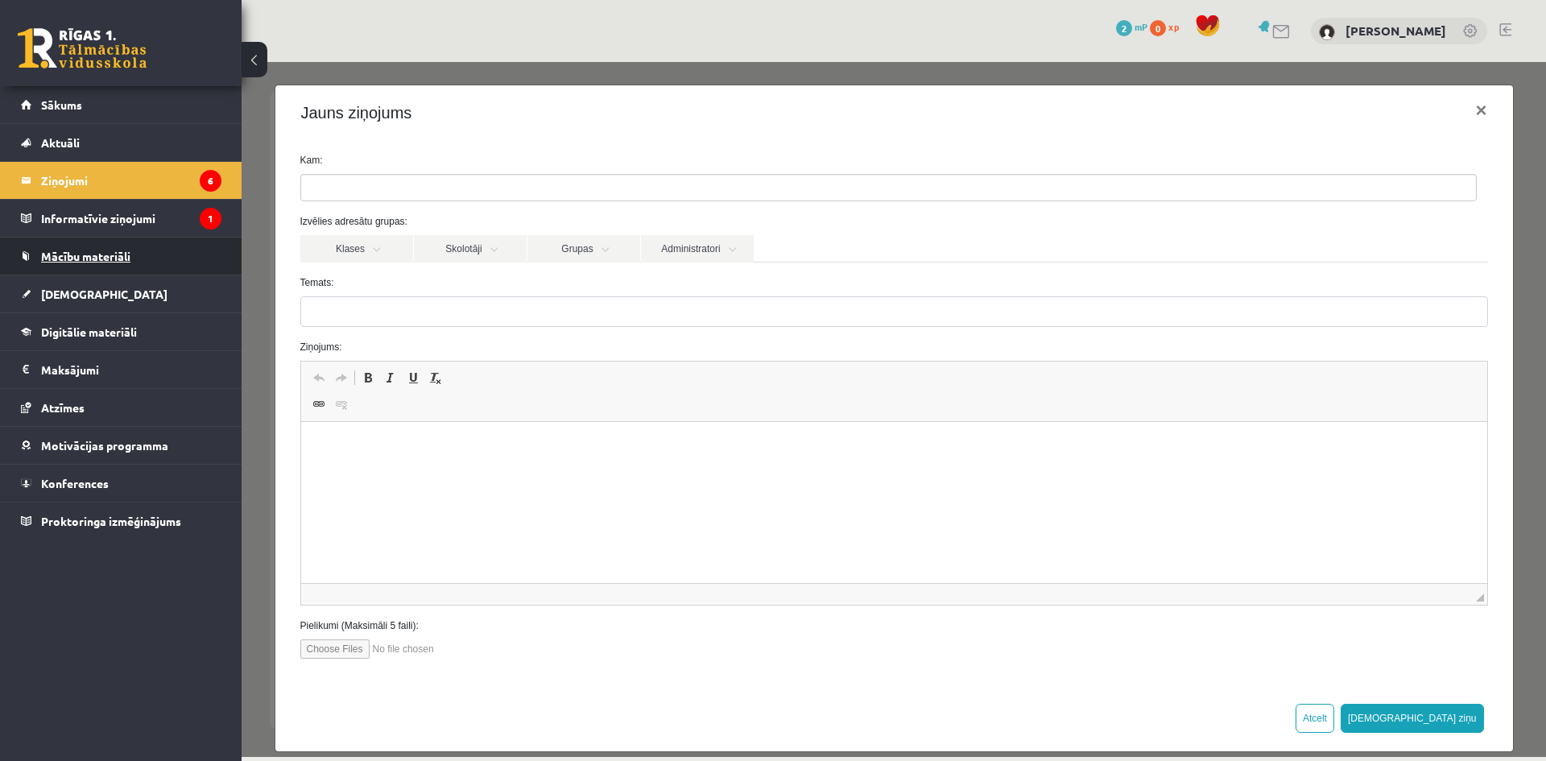
click at [113, 247] on link "Mācību materiāli" at bounding box center [121, 256] width 200 height 37
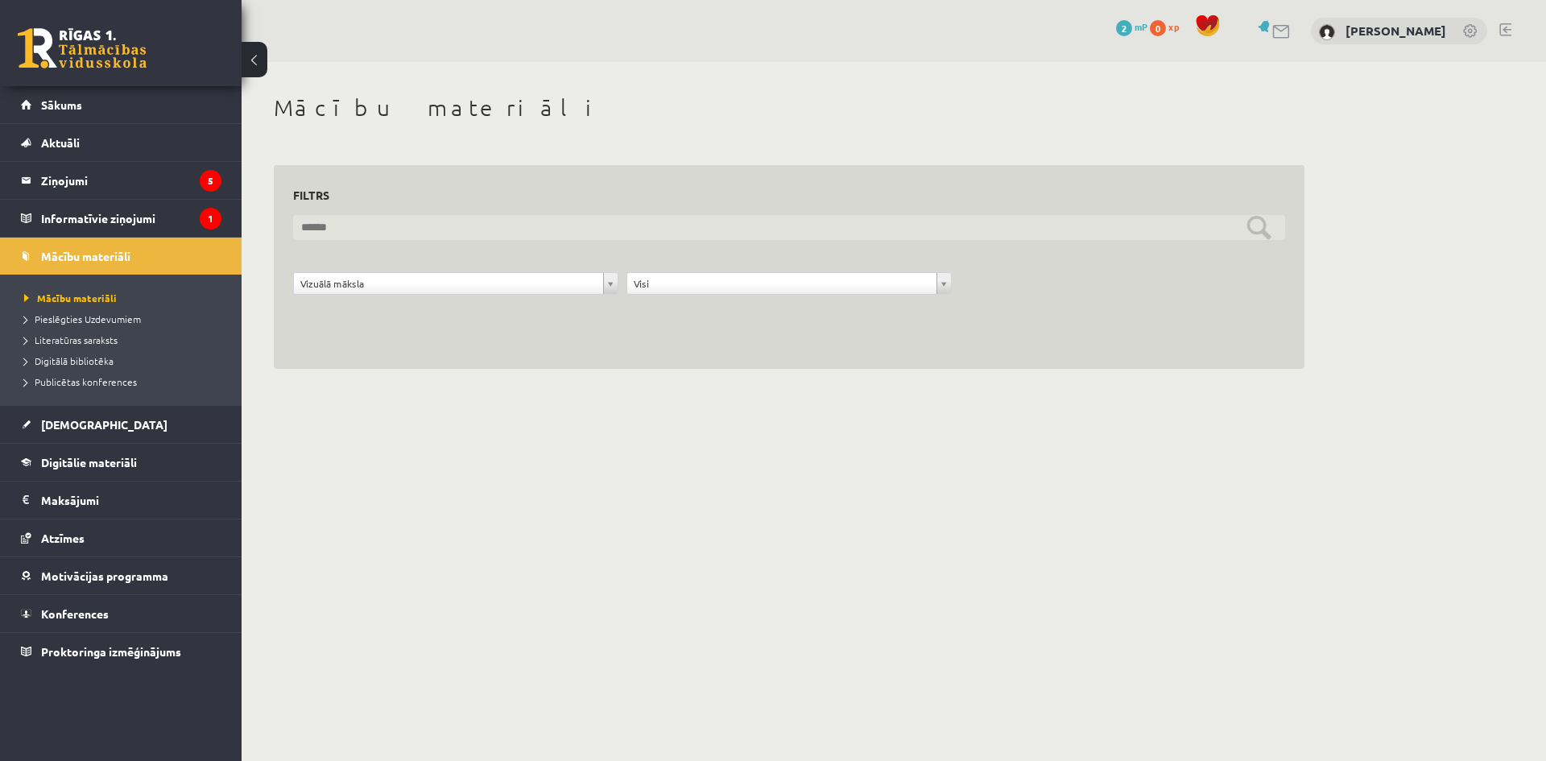
click at [1256, 225] on input "text" at bounding box center [789, 227] width 992 height 25
click at [426, 238] on input "text" at bounding box center [789, 227] width 992 height 25
